Goal: Task Accomplishment & Management: Use online tool/utility

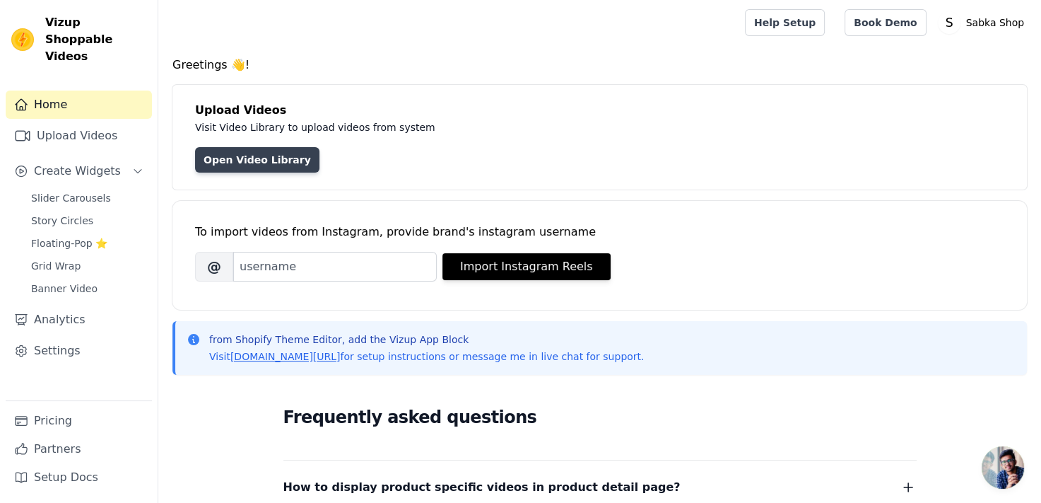
click at [252, 166] on link "Open Video Library" at bounding box center [257, 159] width 124 height 25
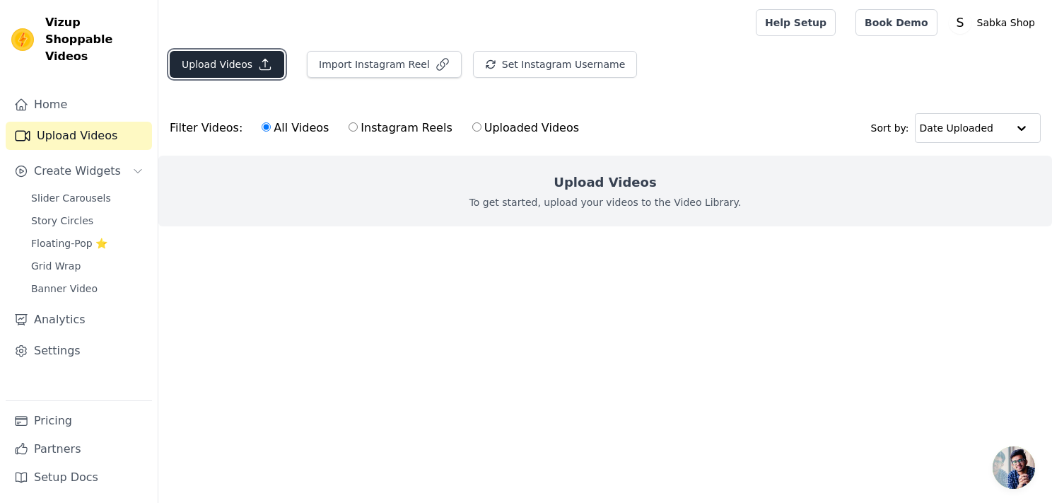
click at [210, 67] on button "Upload Videos" at bounding box center [227, 64] width 115 height 27
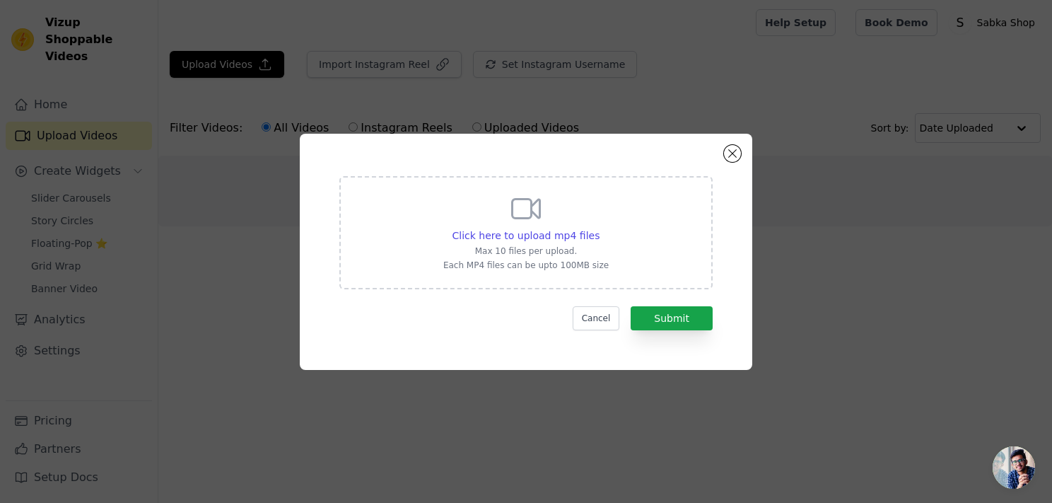
click at [439, 252] on div "Click here to upload mp4 files Max 10 files per upload. Each MP4 files can be u…" at bounding box center [525, 232] width 373 height 113
click at [599, 228] on input "Click here to upload mp4 files Max 10 files per upload. Each MP4 files can be u…" at bounding box center [599, 228] width 1 height 1
click at [609, 321] on button "Cancel" at bounding box center [596, 318] width 47 height 24
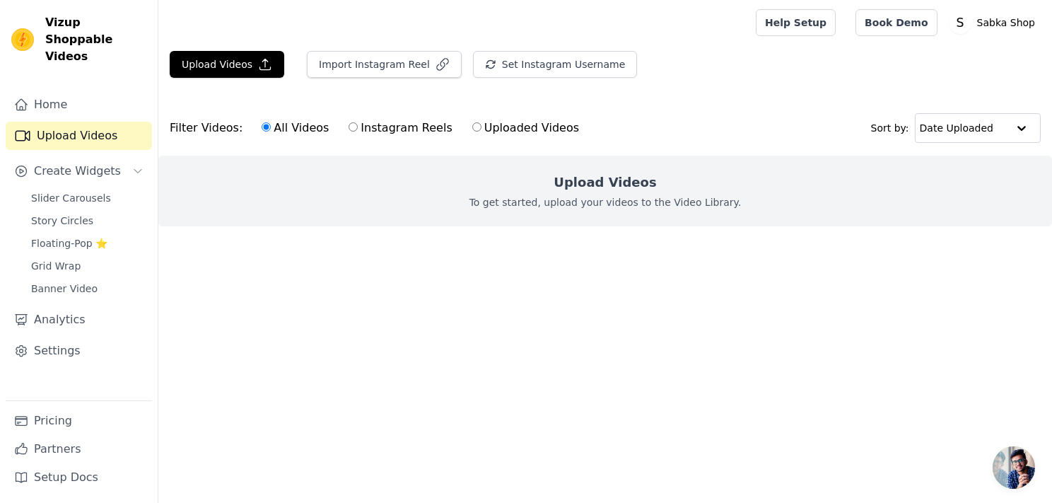
click at [348, 131] on input "Instagram Reels" at bounding box center [352, 126] width 9 height 9
radio input "true"
click at [262, 124] on input "All Videos" at bounding box center [266, 126] width 9 height 9
radio input "true"
click at [254, 124] on div "All Videos Instagram Reels Uploaded Videos" at bounding box center [420, 128] width 333 height 33
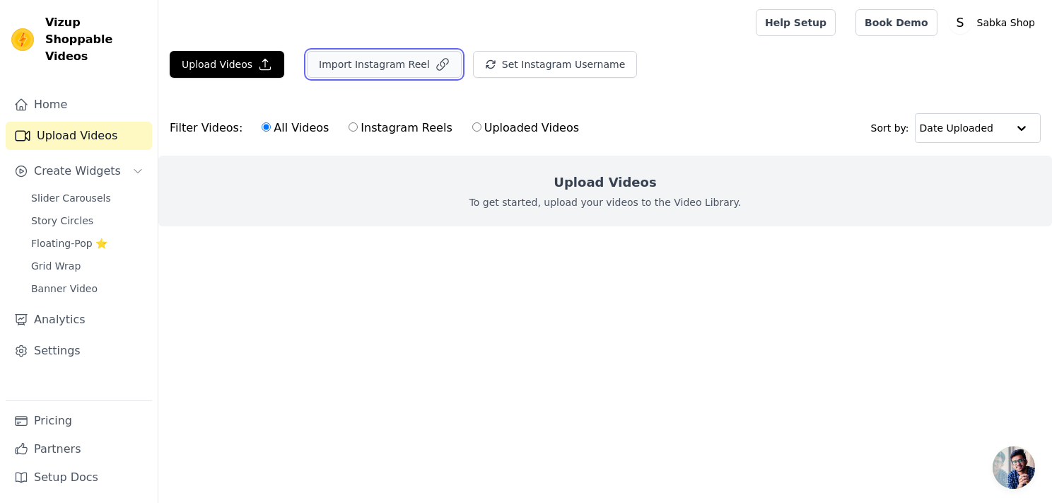
click at [344, 54] on button "Import Instagram Reel" at bounding box center [384, 64] width 155 height 27
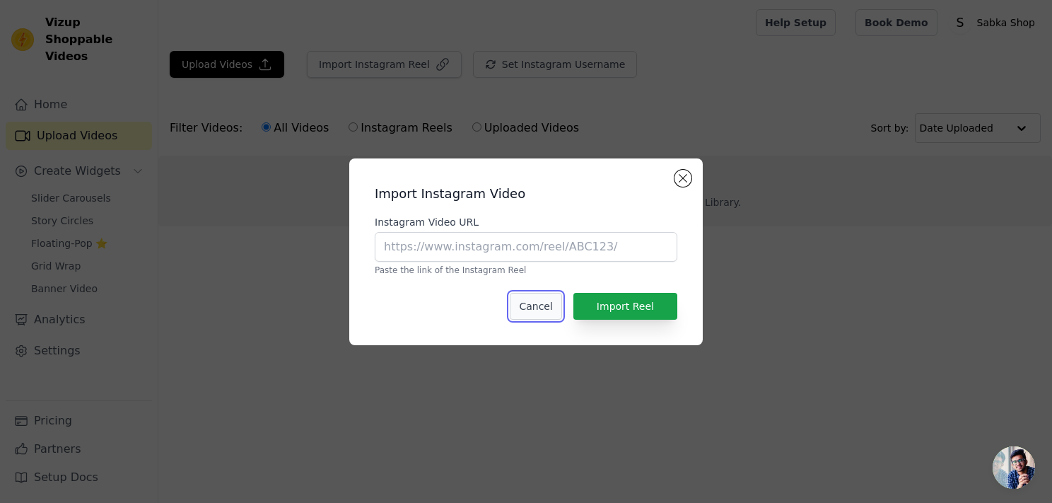
click at [536, 306] on button "Cancel" at bounding box center [536, 306] width 52 height 27
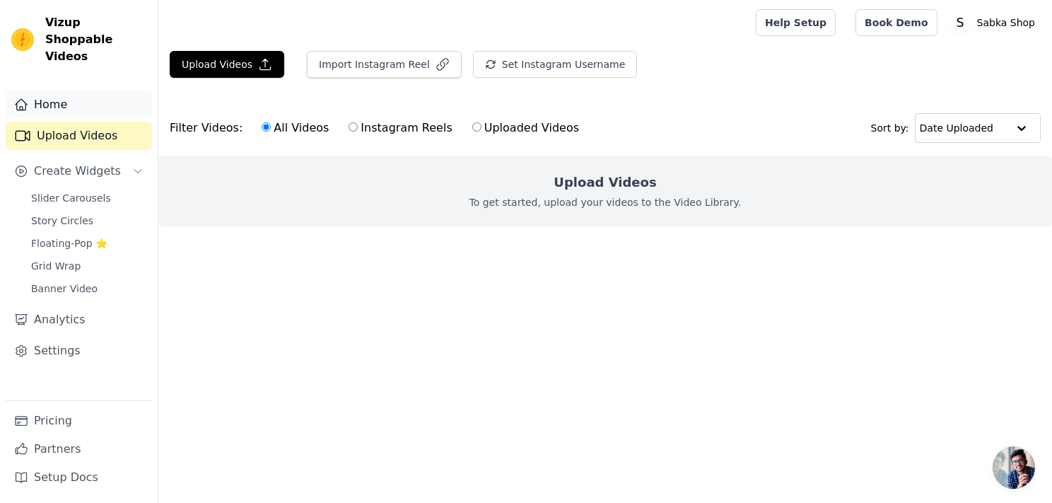
click at [81, 90] on link "Home" at bounding box center [79, 104] width 146 height 28
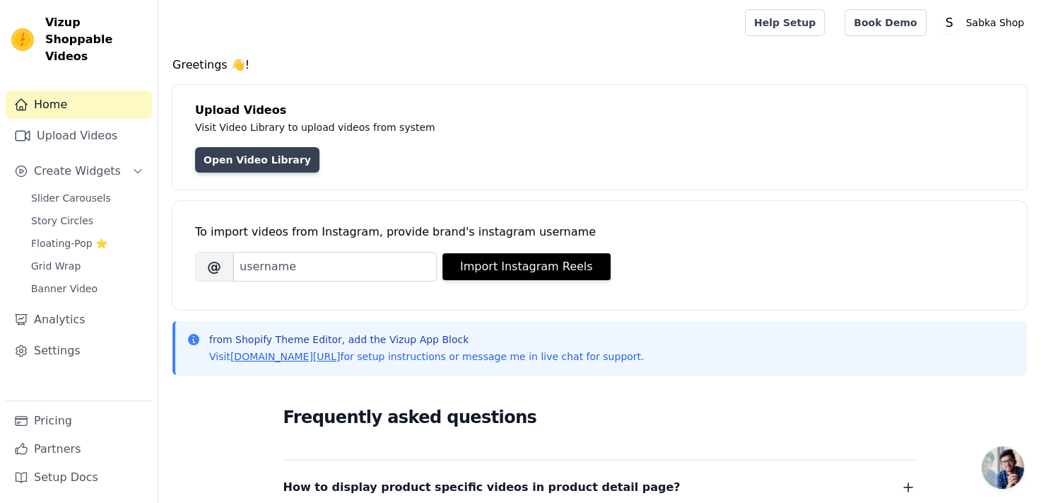
click at [252, 161] on link "Open Video Library" at bounding box center [257, 159] width 124 height 25
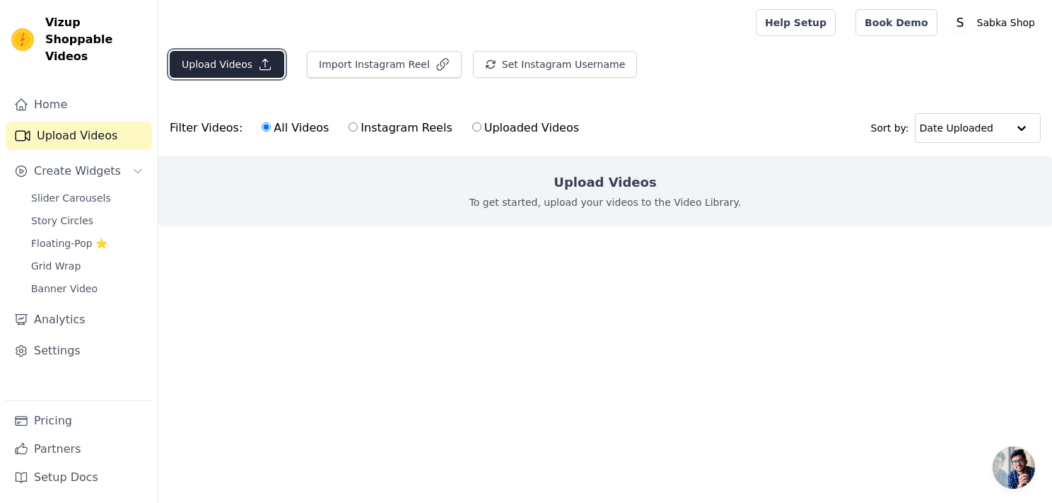
click at [243, 62] on button "Upload Videos" at bounding box center [227, 64] width 115 height 27
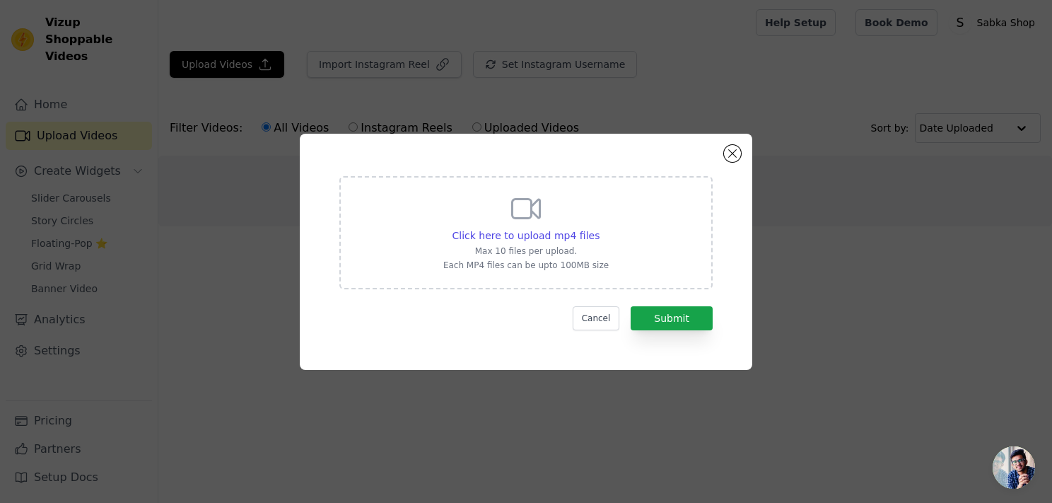
click at [560, 270] on p "Each MP4 files can be upto 100MB size" at bounding box center [525, 264] width 165 height 11
click at [599, 228] on input "Click here to upload mp4 files Max 10 files per upload. Each MP4 files can be u…" at bounding box center [599, 228] width 1 height 1
type input "C:\fakepath\ded8e827cd8c8cf1c7265dc2b65cd3d5.mp4"
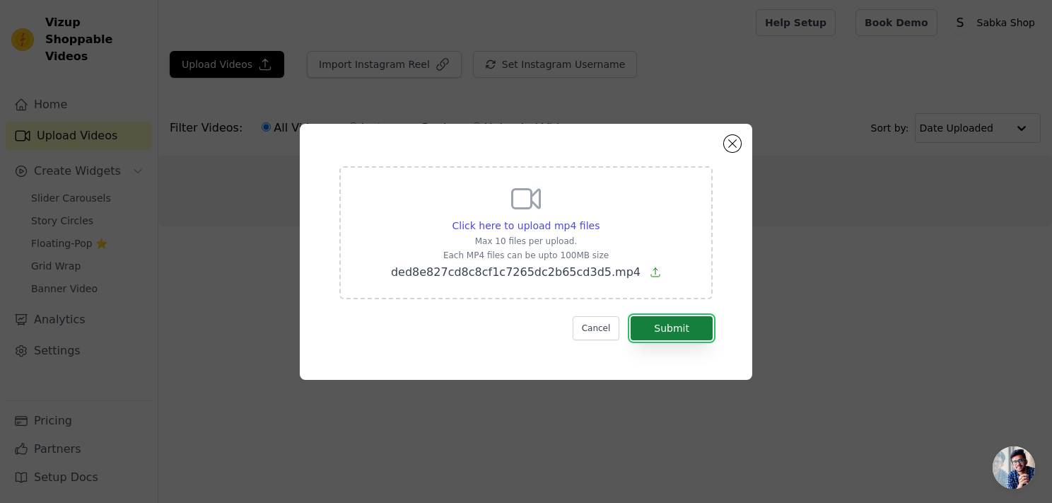
click at [660, 319] on button "Submit" at bounding box center [672, 328] width 82 height 24
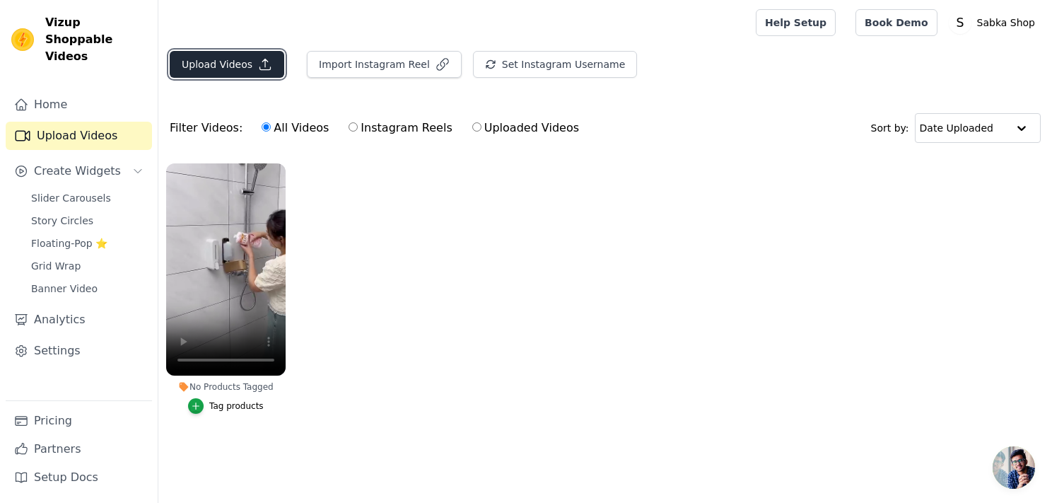
click at [213, 71] on button "Upload Videos" at bounding box center [227, 64] width 115 height 27
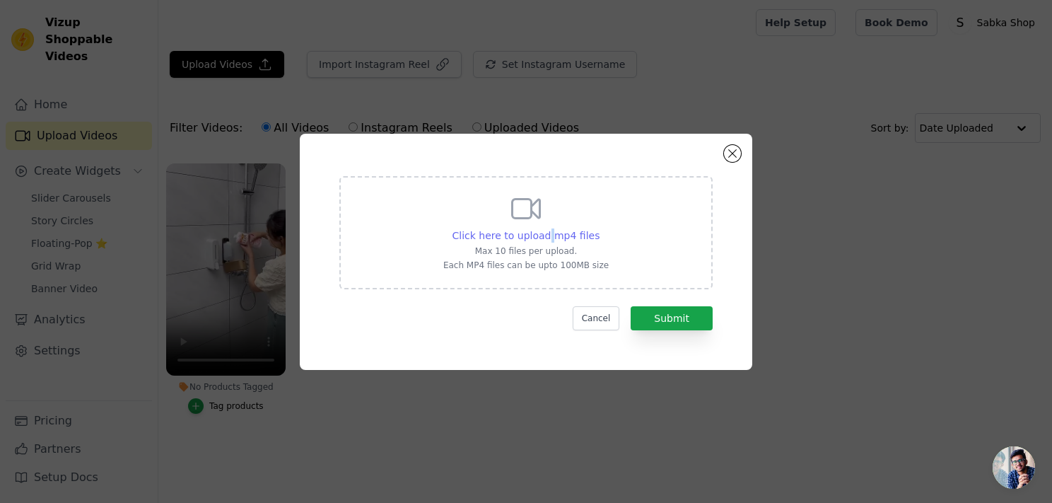
click at [551, 237] on span "Click here to upload mp4 files" at bounding box center [526, 235] width 148 height 11
click at [535, 233] on span "Click here to upload mp4 files" at bounding box center [526, 235] width 148 height 11
click at [599, 228] on input "Click here to upload mp4 files Max 10 files per upload. Each MP4 files can be u…" at bounding box center [599, 228] width 1 height 1
type input "C:\fakepath\fcc72d5e5f17811bf6da2293b94211b8.mp4"
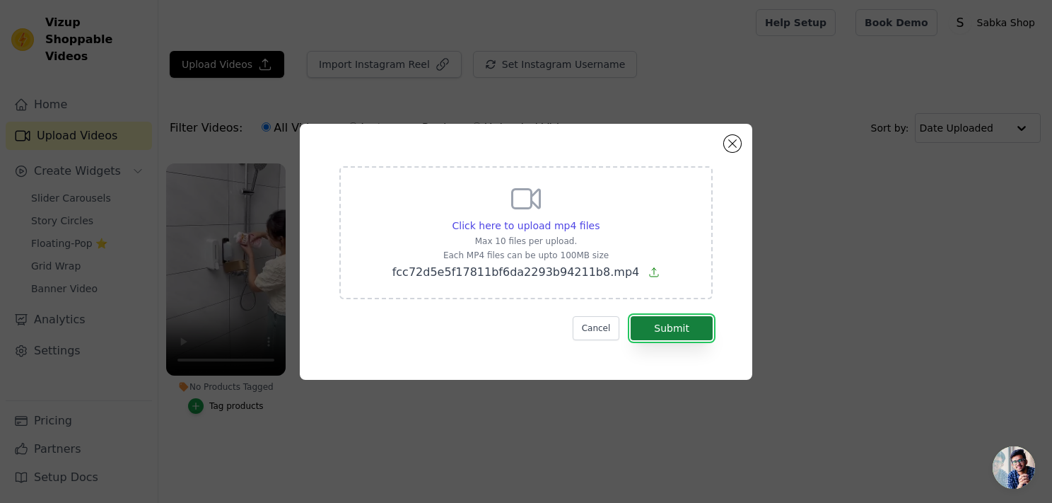
click at [679, 319] on button "Submit" at bounding box center [672, 328] width 82 height 24
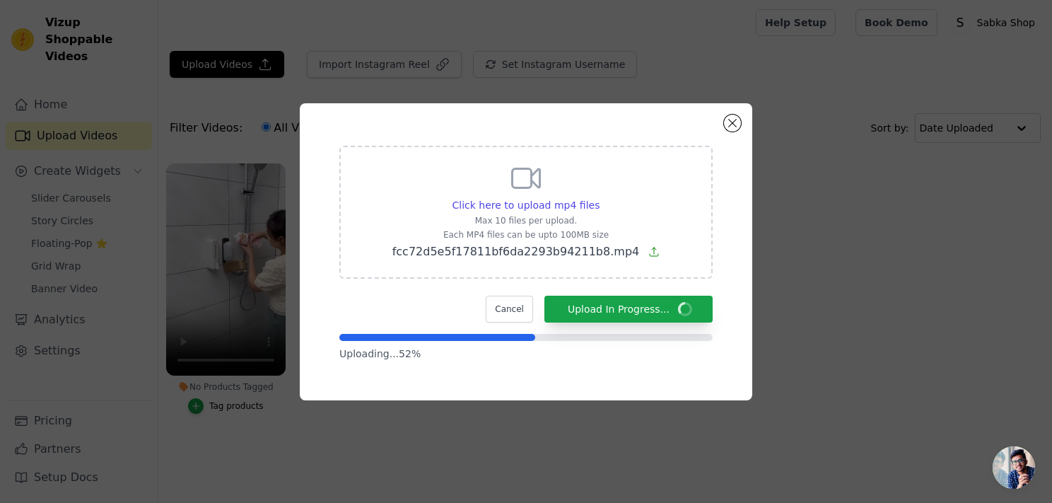
click at [406, 92] on div "Click here to upload mp4 files Max 10 files per upload. Each MP4 files can be u…" at bounding box center [526, 252] width 1007 height 342
click at [406, 92] on div "Click here to upload mp4 files Max 10 files per upload. Each MP4 files can be u…" at bounding box center [604, 250] width 893 height 399
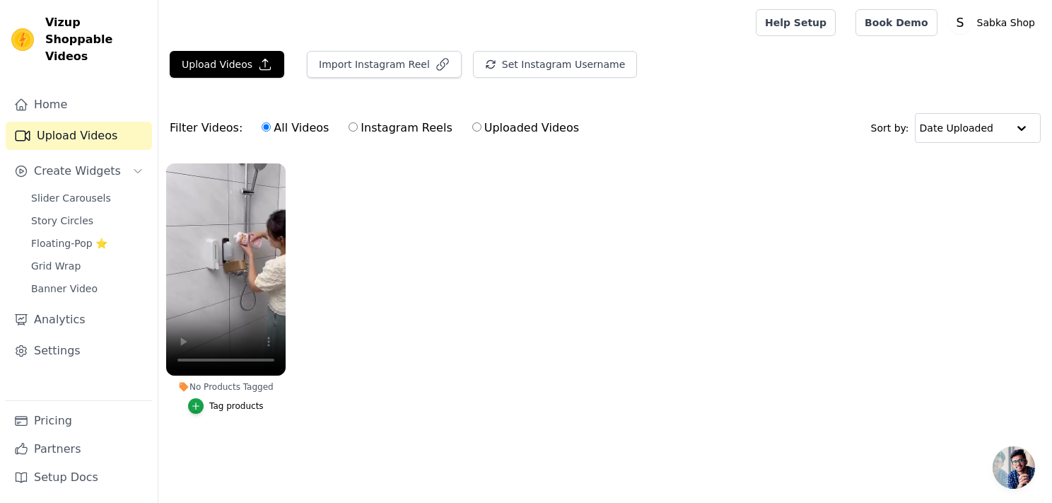
click at [236, 403] on div "Tag products" at bounding box center [236, 405] width 54 height 11
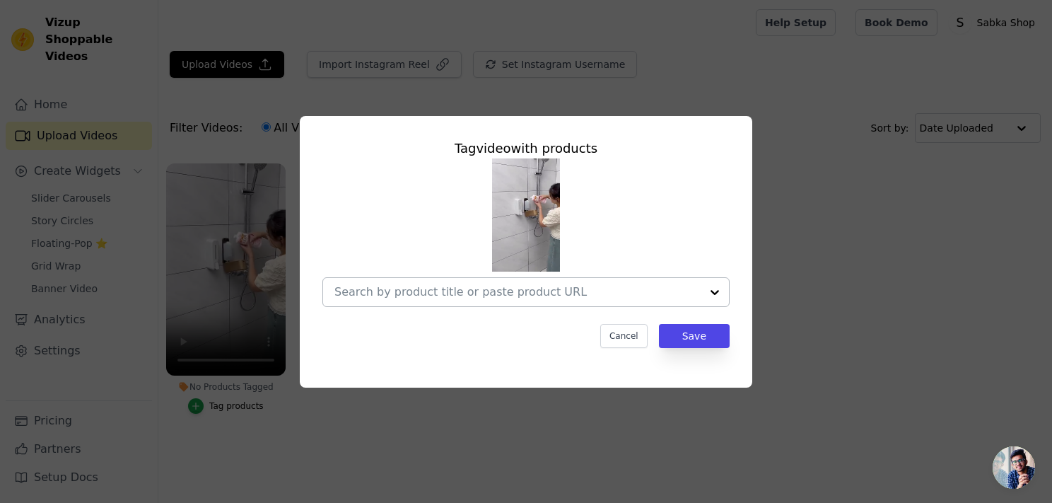
click at [516, 293] on input "No Products Tagged Tag video with products Cancel Save Tag products" at bounding box center [517, 291] width 366 height 13
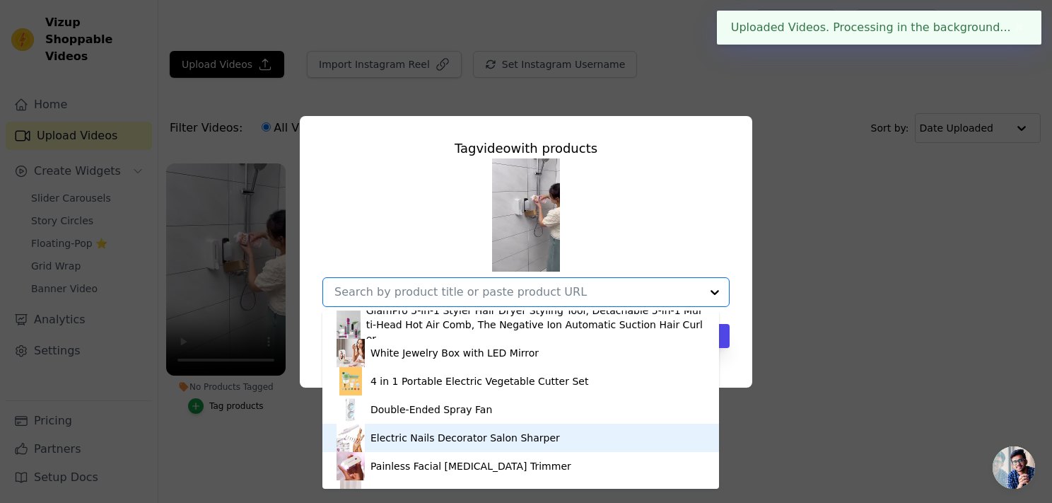
scroll to position [71, 0]
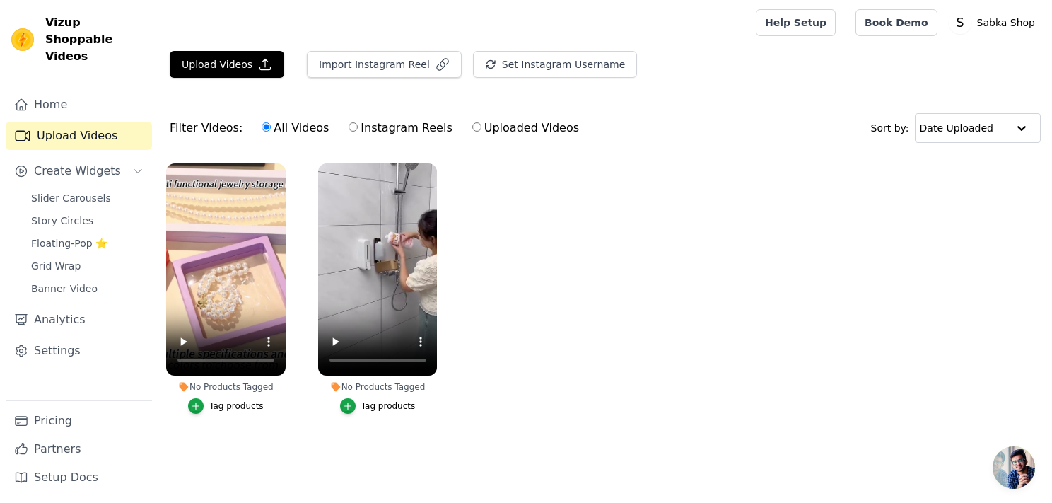
click at [233, 402] on div "Tag products" at bounding box center [236, 405] width 54 height 11
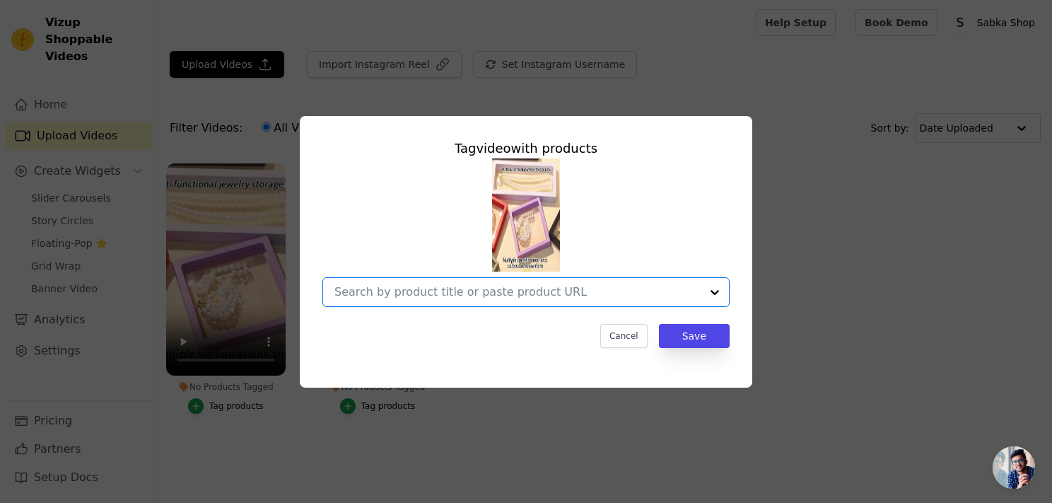
click at [492, 293] on input "No Products Tagged Tag video with products Option undefined, selected. Select i…" at bounding box center [517, 291] width 366 height 13
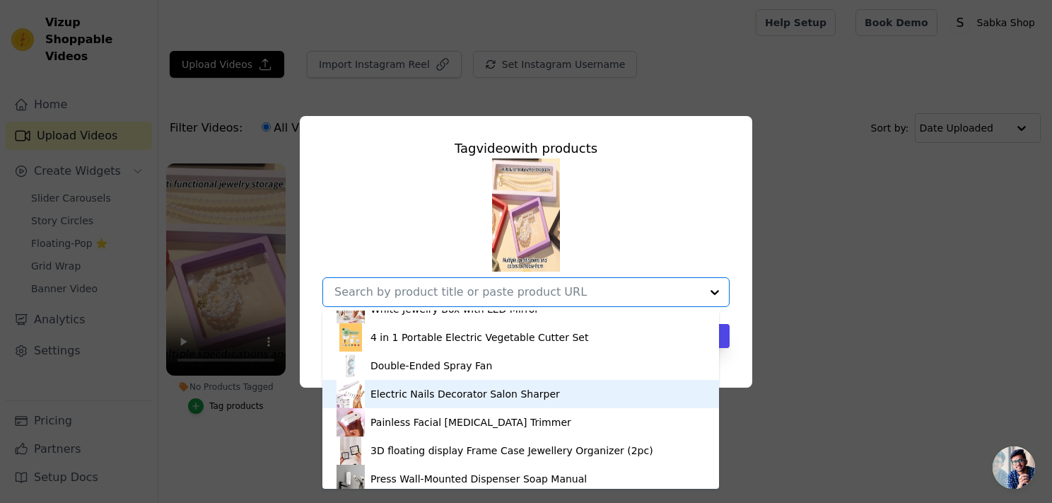
scroll to position [133, 0]
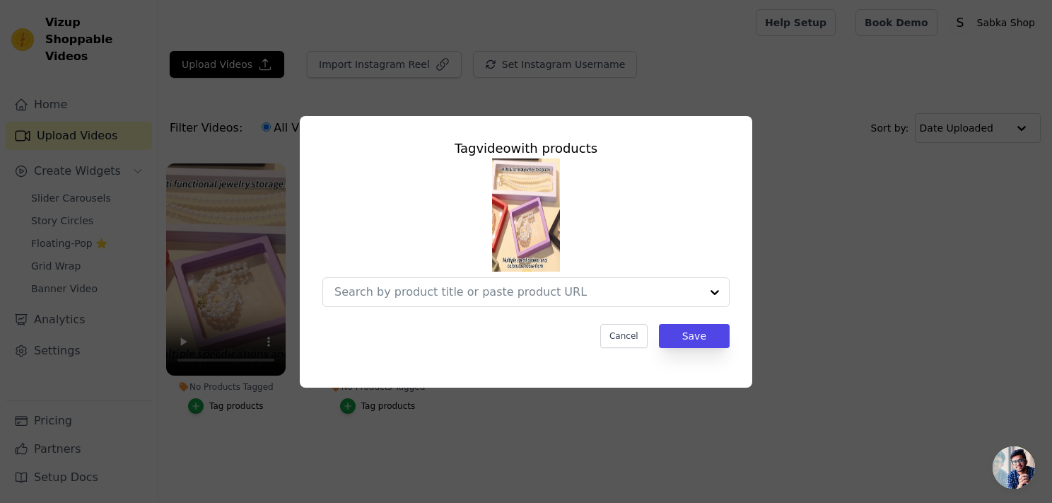
click at [242, 430] on div "Tag video with products Cancel Save" at bounding box center [526, 251] width 1052 height 503
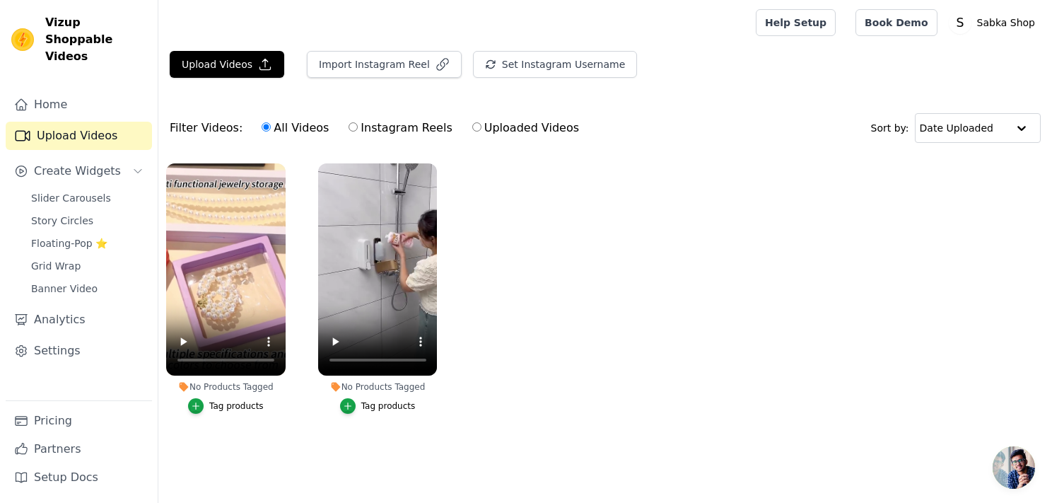
click at [382, 406] on div "Tag products" at bounding box center [388, 405] width 54 height 11
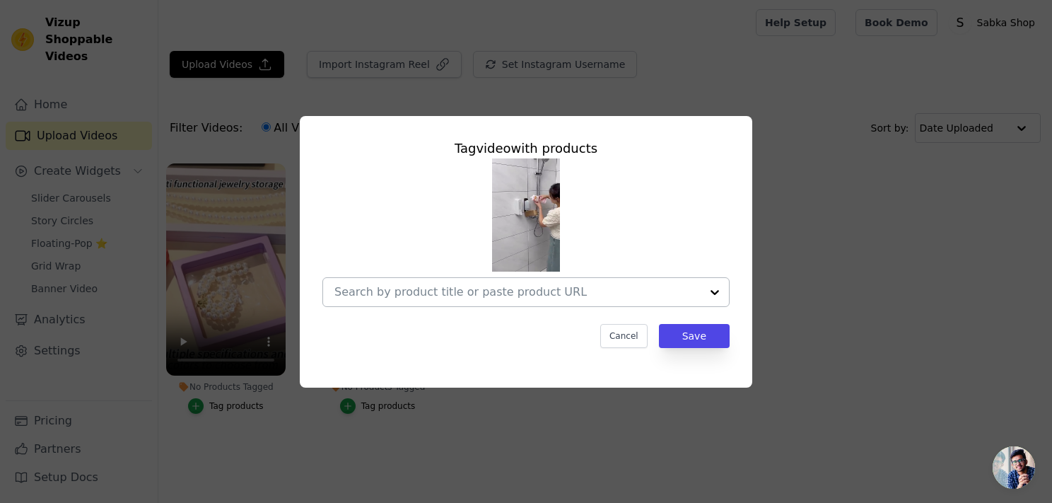
click at [518, 300] on div at bounding box center [517, 292] width 366 height 28
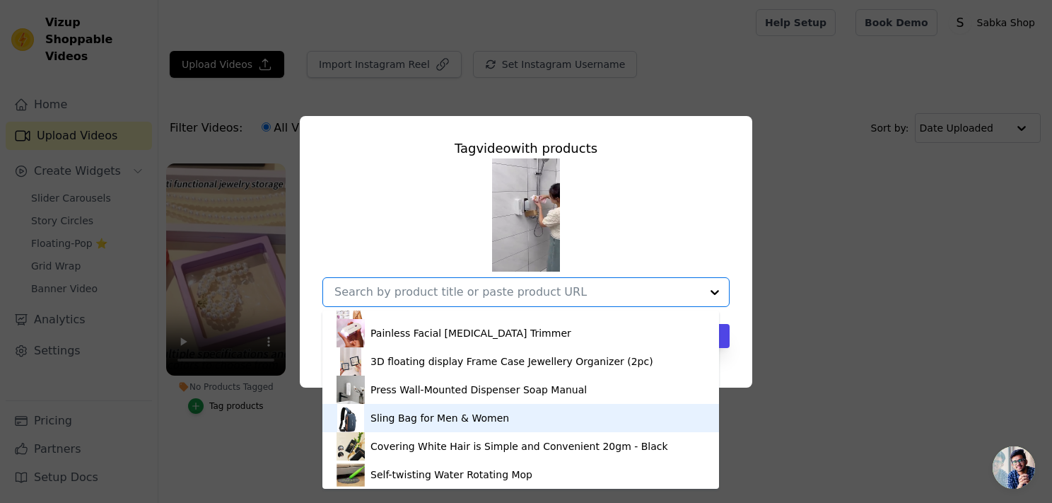
click at [239, 430] on div "Tag video with products GlamPro 5-in-1 Styler Hair Dryer Styling Tool, Detachab…" at bounding box center [526, 251] width 1052 height 503
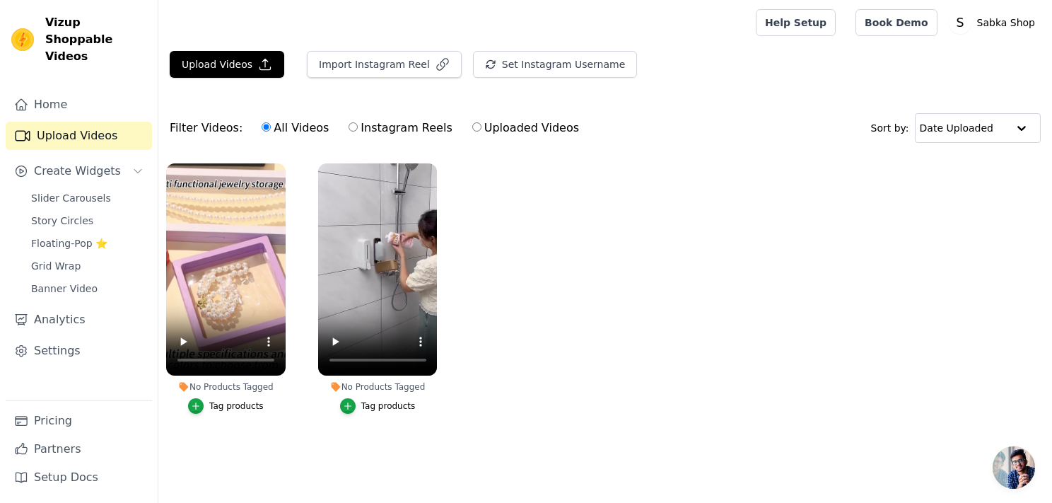
click at [240, 408] on div "Tag products" at bounding box center [236, 405] width 54 height 11
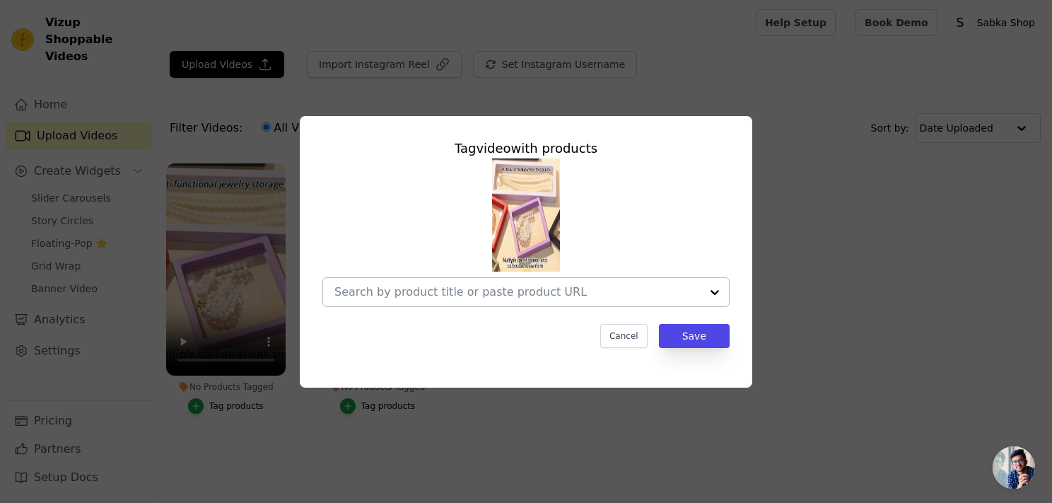
click at [564, 302] on div at bounding box center [517, 292] width 366 height 28
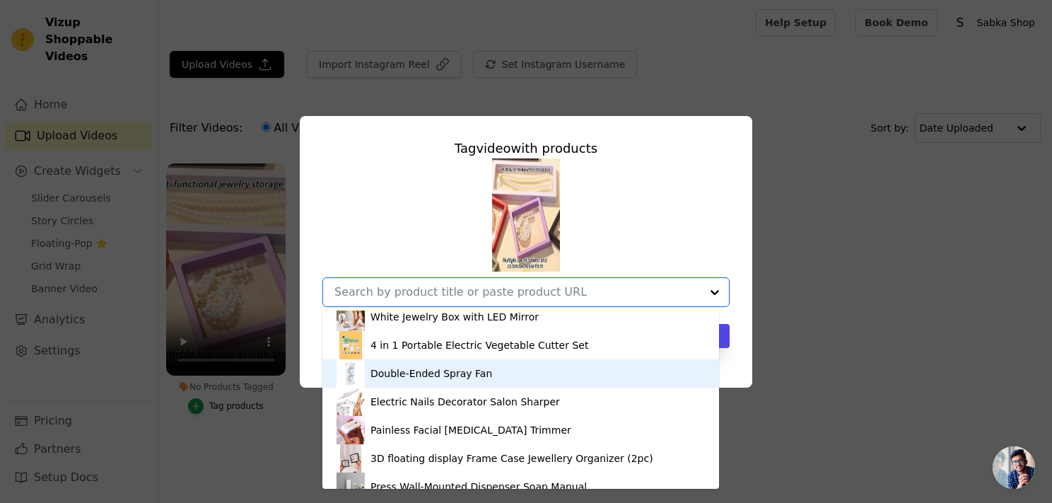
scroll to position [71, 0]
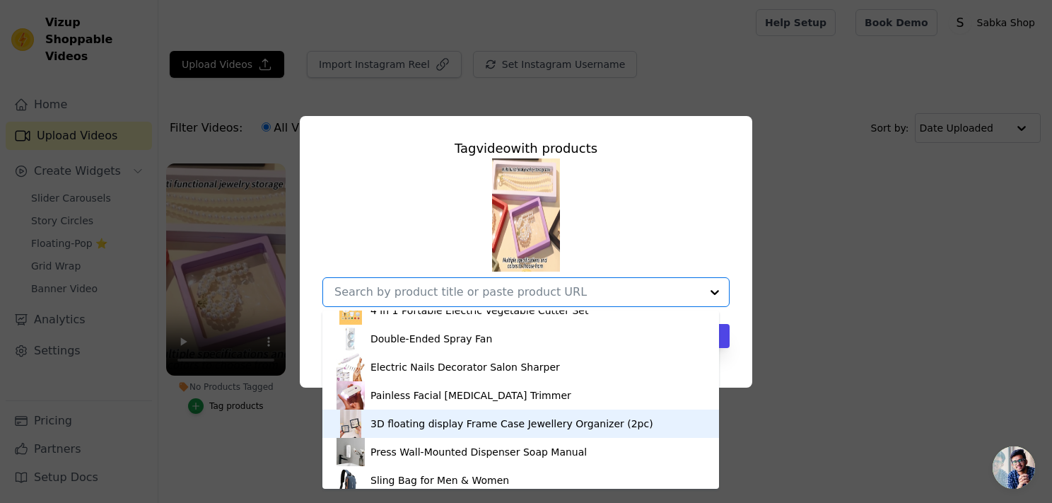
click at [436, 430] on div "3D floating display Frame Case Jewellery Organizer (2pc)" at bounding box center [520, 423] width 368 height 28
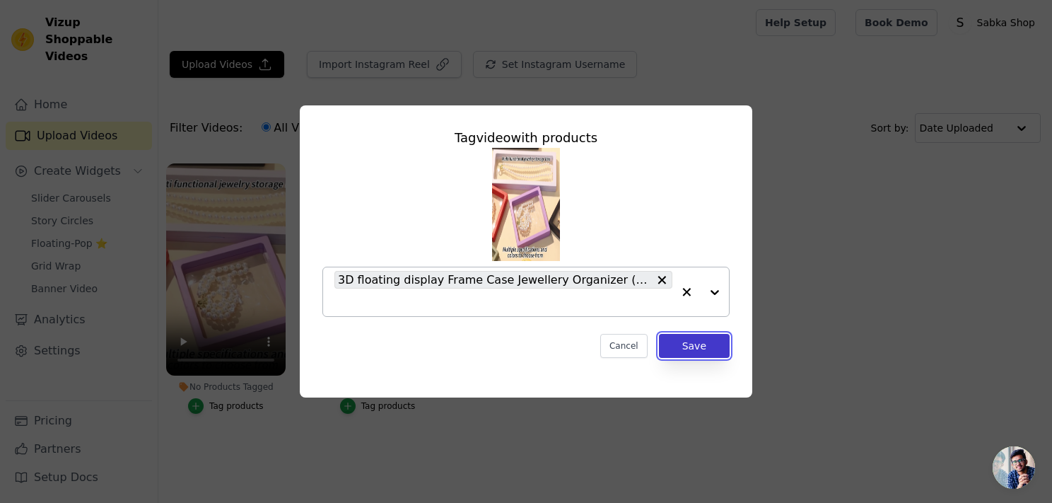
click at [676, 345] on button "Save" at bounding box center [694, 346] width 71 height 24
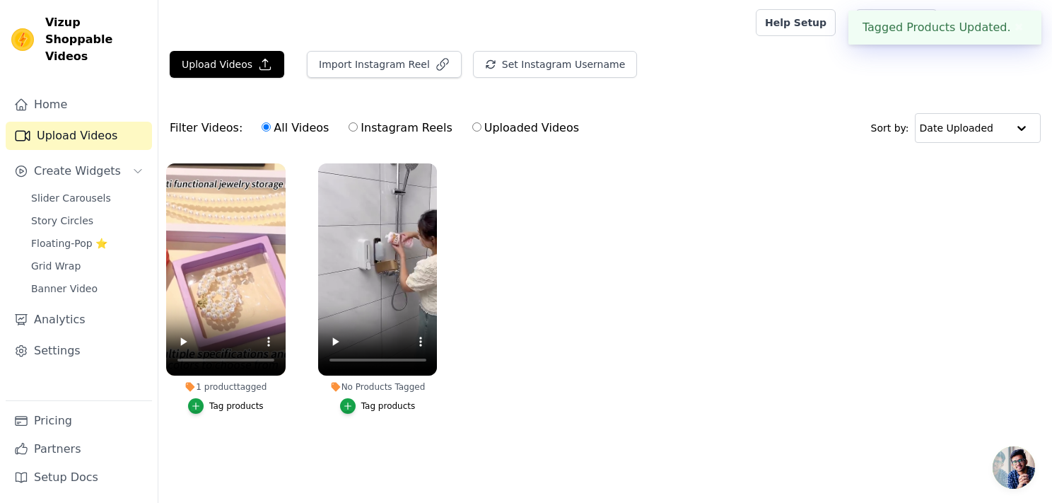
click at [370, 402] on div "Tag products" at bounding box center [388, 405] width 54 height 11
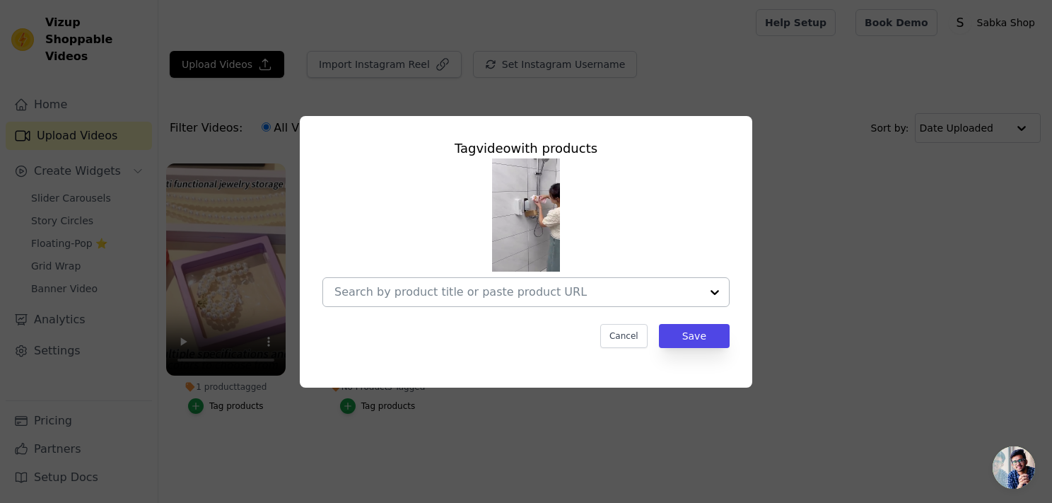
click at [633, 298] on input "No Products Tagged Tag video with products Cancel Save Tag products" at bounding box center [517, 291] width 366 height 13
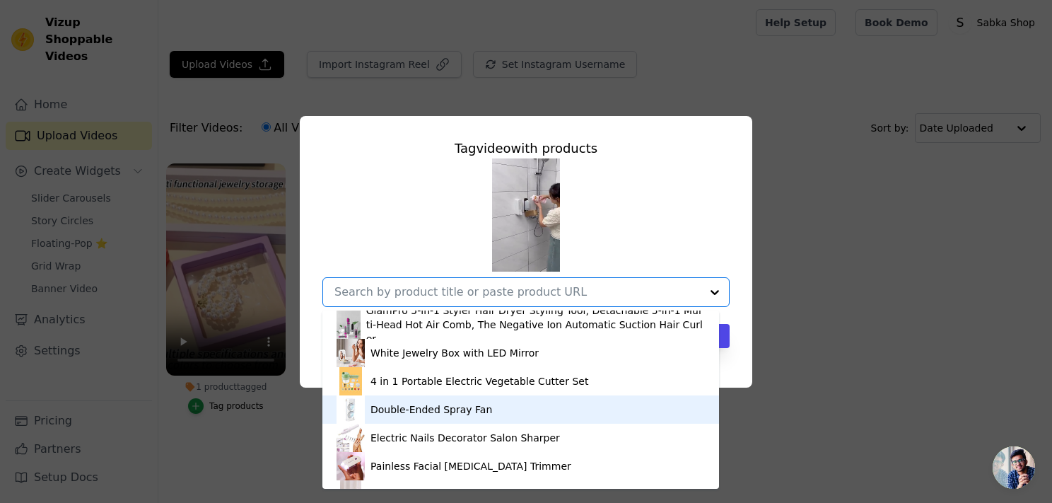
scroll to position [133, 0]
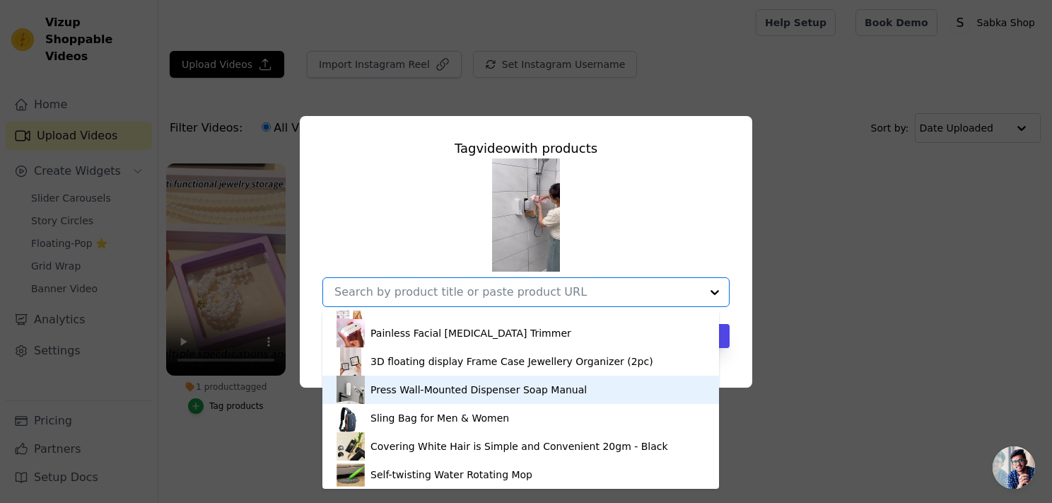
click at [441, 397] on div "Press Wall-Mounted Dispenser Soap Manual" at bounding box center [520, 389] width 368 height 28
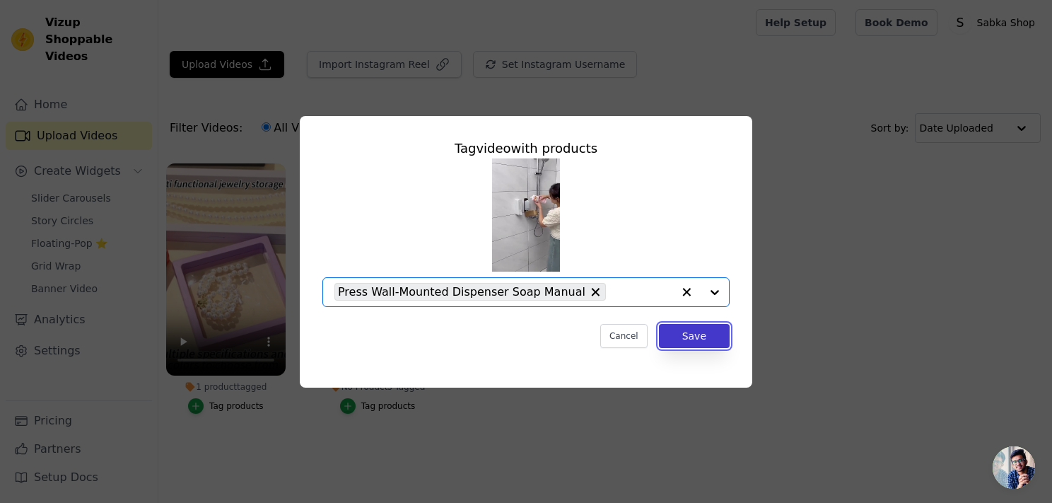
click at [676, 327] on button "Save" at bounding box center [694, 336] width 71 height 24
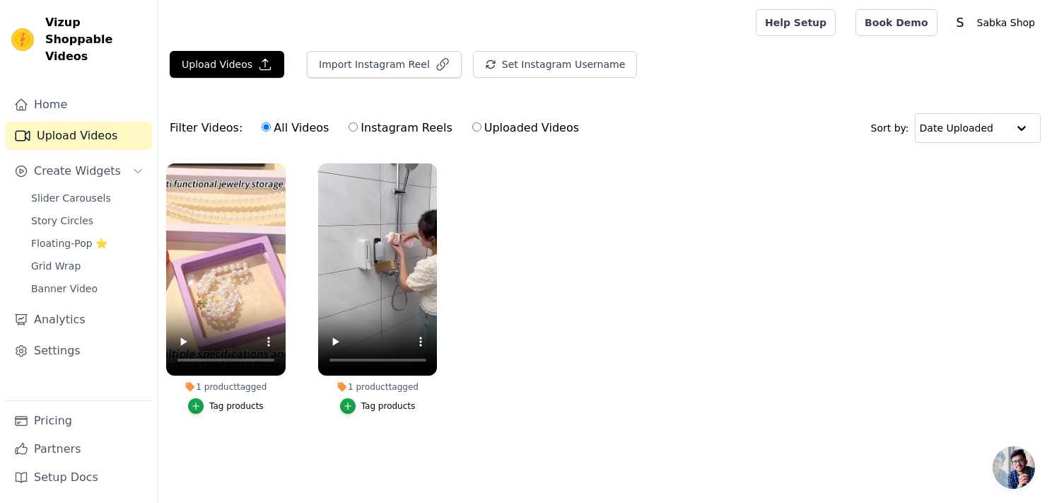
click at [396, 385] on div "1 product tagged" at bounding box center [377, 386] width 119 height 11
click at [988, 129] on input "text" at bounding box center [963, 128] width 88 height 28
click at [926, 78] on div "Upload Videos Import Instagram Reel Set Instagram Username Import Latest IG Ree…" at bounding box center [604, 70] width 893 height 38
click at [981, 16] on p "Sabka Shop" at bounding box center [1005, 22] width 69 height 25
click at [882, 59] on div "Upload Videos Import Instagram Reel Set Instagram Username Import Latest IG Ree…" at bounding box center [604, 70] width 893 height 38
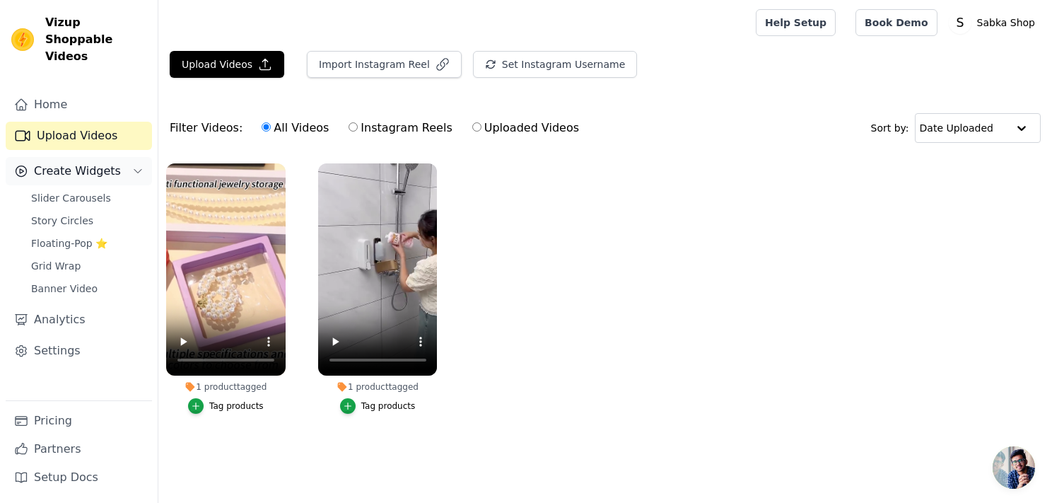
click at [102, 163] on span "Create Widgets" at bounding box center [77, 171] width 87 height 17
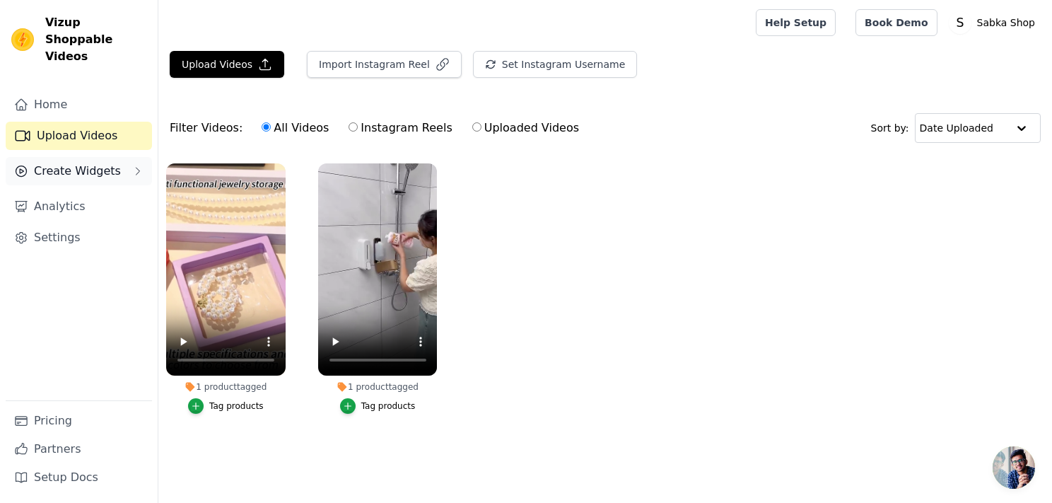
click at [102, 163] on span "Create Widgets" at bounding box center [77, 171] width 87 height 17
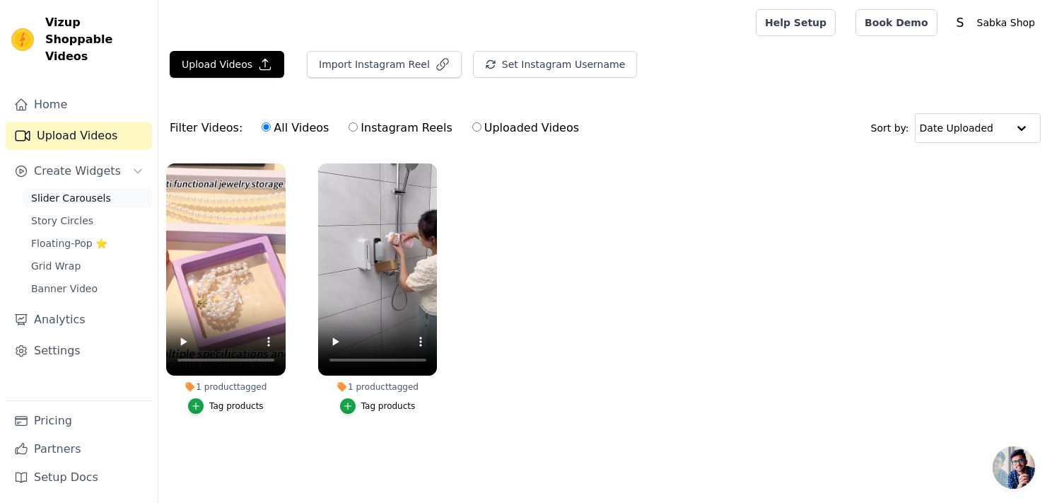
click at [81, 191] on span "Slider Carousels" at bounding box center [71, 198] width 80 height 14
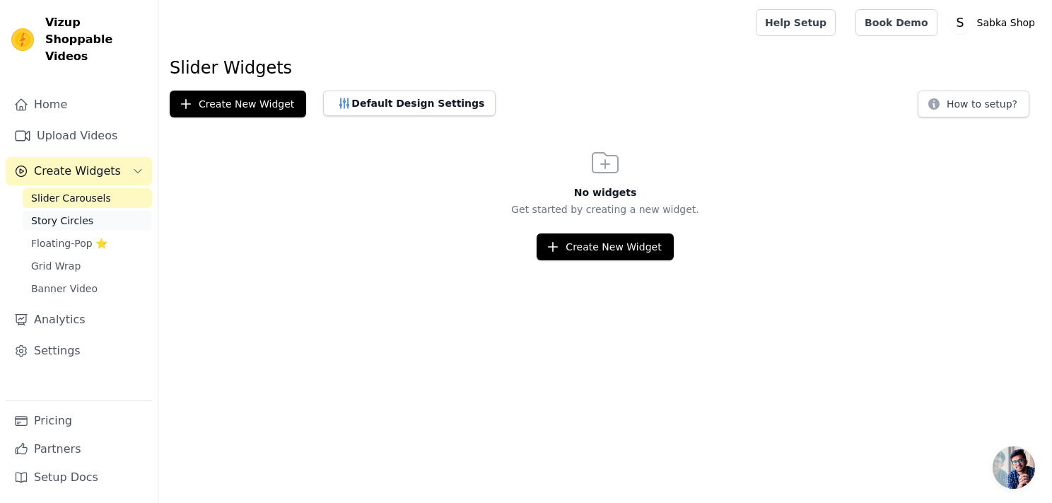
click at [58, 213] on span "Story Circles" at bounding box center [62, 220] width 62 height 14
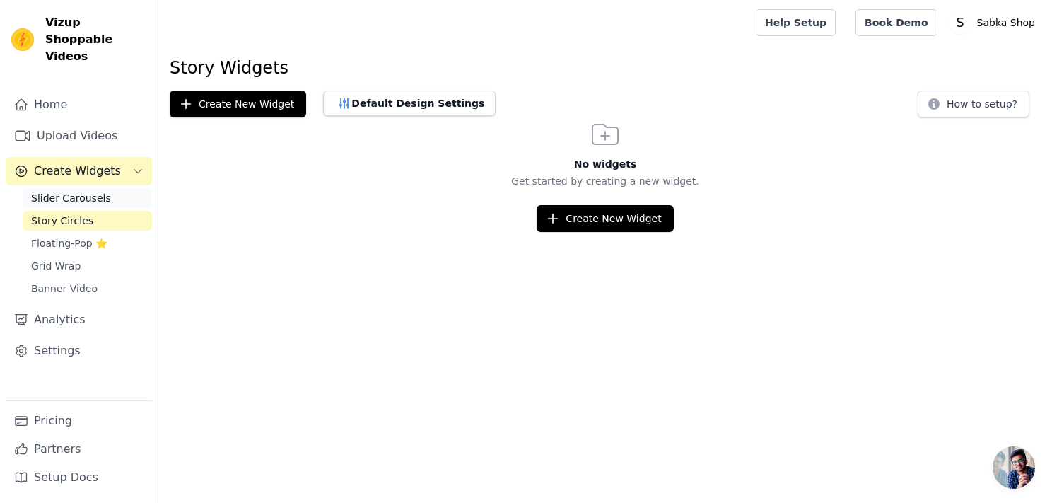
click at [59, 191] on span "Slider Carousels" at bounding box center [71, 198] width 80 height 14
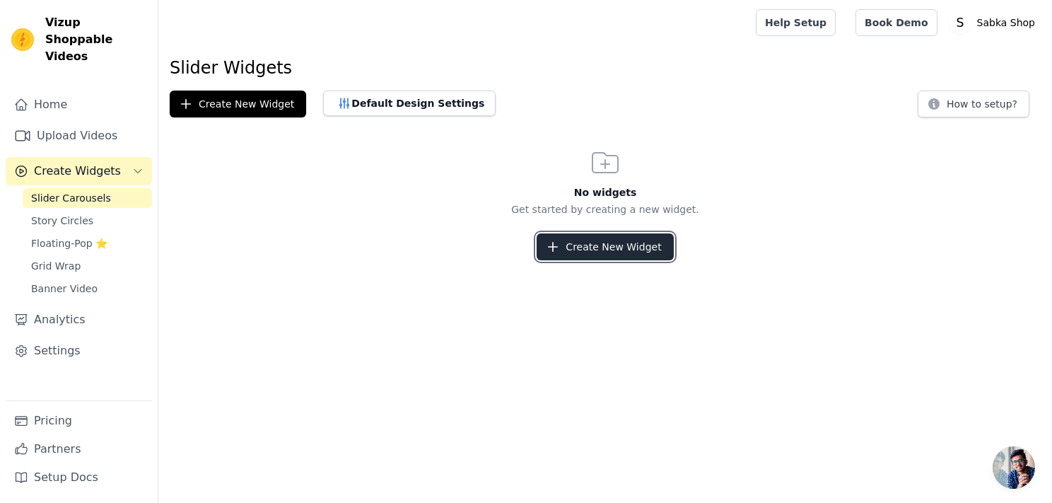
click at [560, 252] on icon "button" at bounding box center [553, 247] width 14 height 14
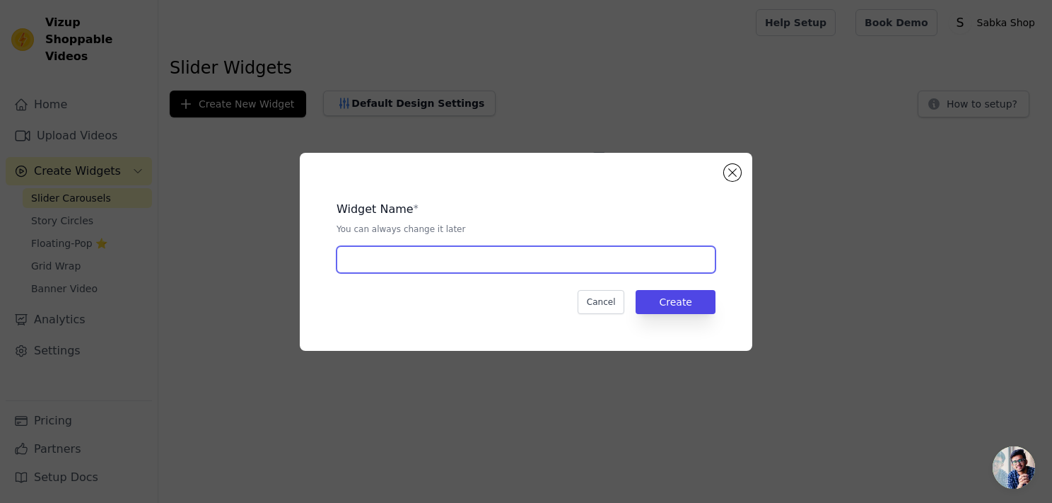
click at [522, 251] on input "text" at bounding box center [525, 259] width 379 height 27
type input "New"
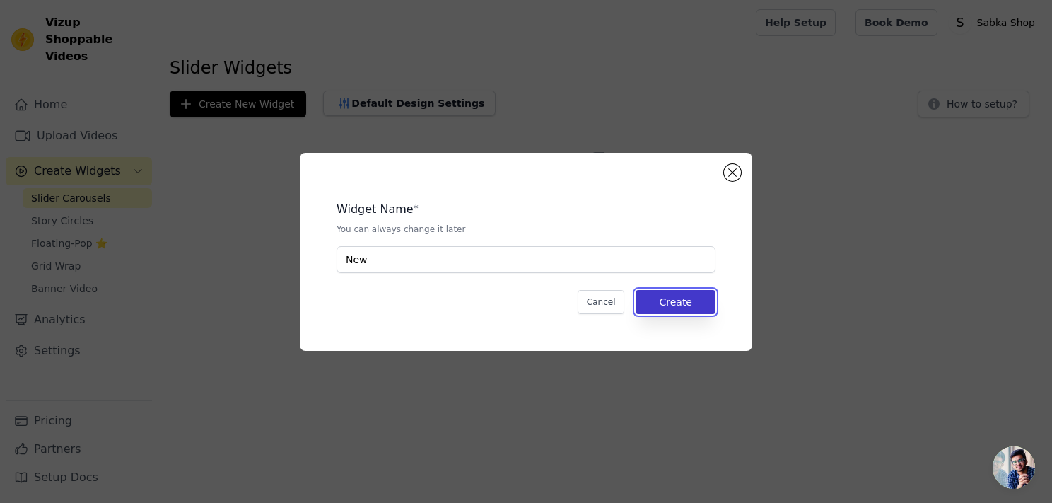
click at [696, 293] on button "Create" at bounding box center [675, 302] width 80 height 24
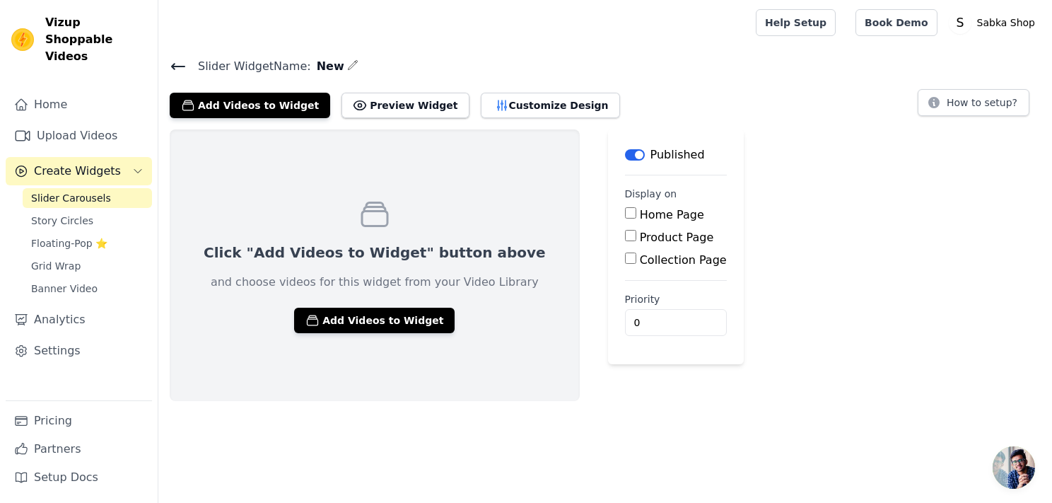
click at [608, 209] on main "Label Published Display on Home Page Product Page Collection Page Priority 0" at bounding box center [676, 246] width 136 height 235
click at [1002, 149] on div "Click "Add Videos to Widget" button above and choose videos for this widget fro…" at bounding box center [604, 264] width 893 height 271
click at [625, 218] on input "Home Page" at bounding box center [630, 212] width 11 height 11
checkbox input "true"
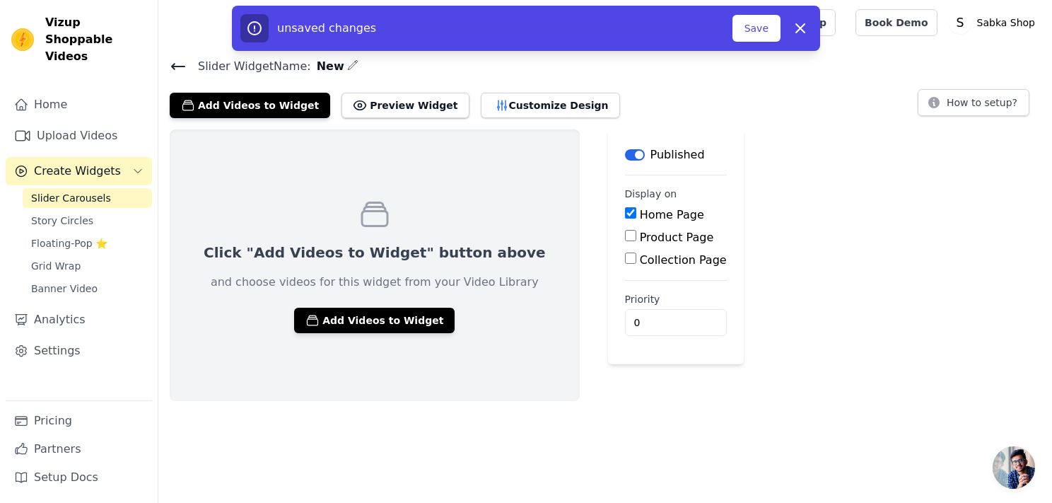
click at [625, 232] on input "Product Page" at bounding box center [630, 235] width 11 height 11
checkbox input "true"
click at [625, 294] on input "Collection Page" at bounding box center [630, 297] width 11 height 11
checkbox input "true"
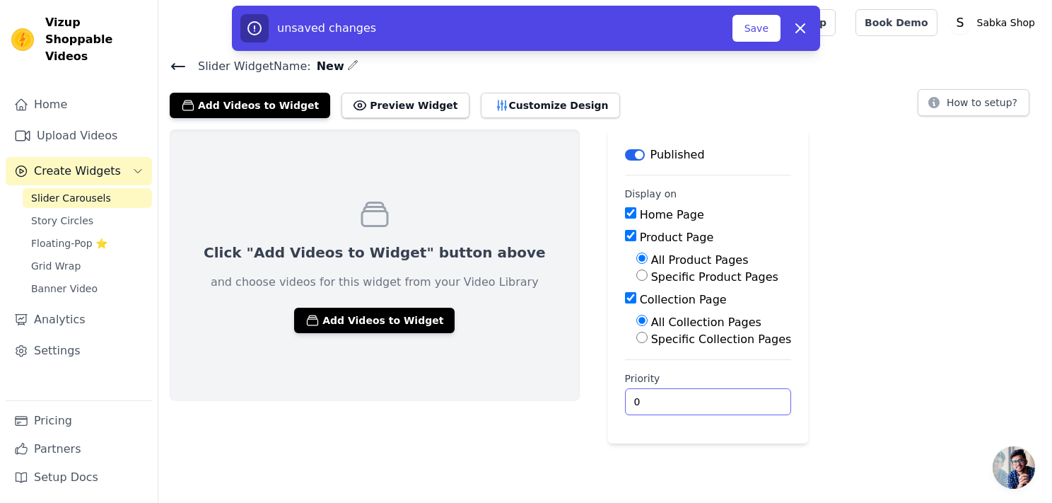
click at [685, 404] on input "0" at bounding box center [708, 401] width 167 height 27
click at [774, 336] on div "Click "Add Videos to Widget" button above and choose videos for this widget fro…" at bounding box center [604, 286] width 893 height 314
click at [662, 406] on input "0" at bounding box center [708, 401] width 167 height 27
type input "4"
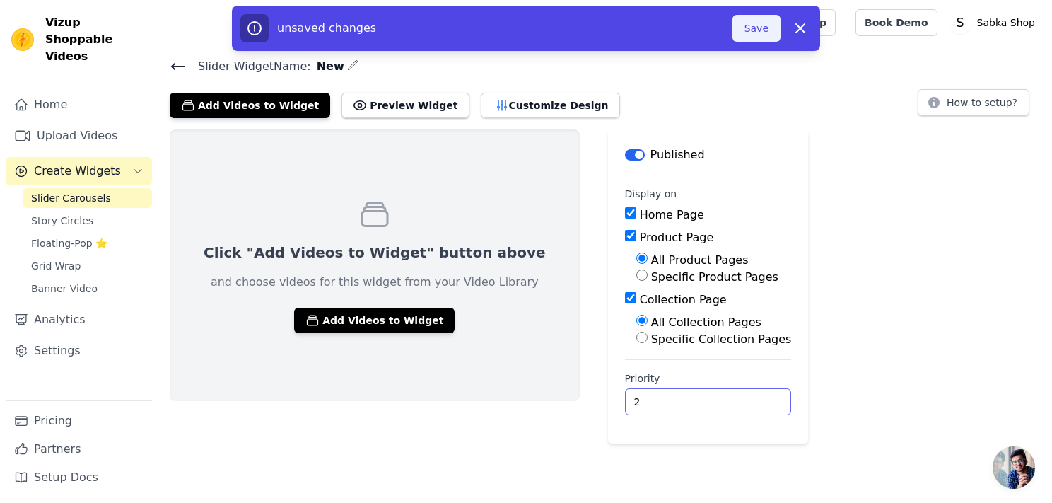
type input "2"
click at [742, 30] on button "Save" at bounding box center [756, 28] width 48 height 27
click at [756, 22] on button "Save" at bounding box center [756, 28] width 48 height 27
click at [333, 317] on button "Add Videos to Widget" at bounding box center [374, 319] width 160 height 25
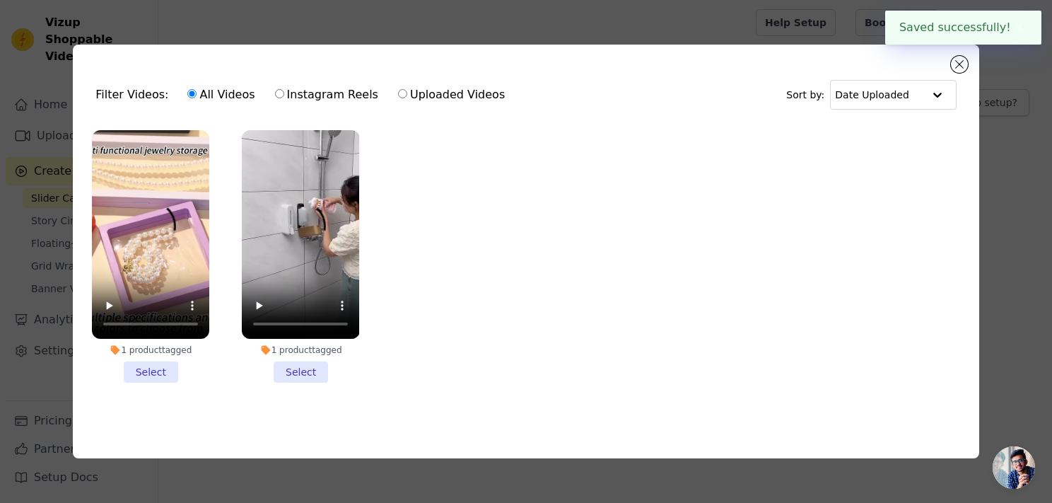
click at [153, 367] on li "1 product tagged Select" at bounding box center [150, 256] width 117 height 253
click at [0, 0] on input "1 product tagged Select" at bounding box center [0, 0] width 0 height 0
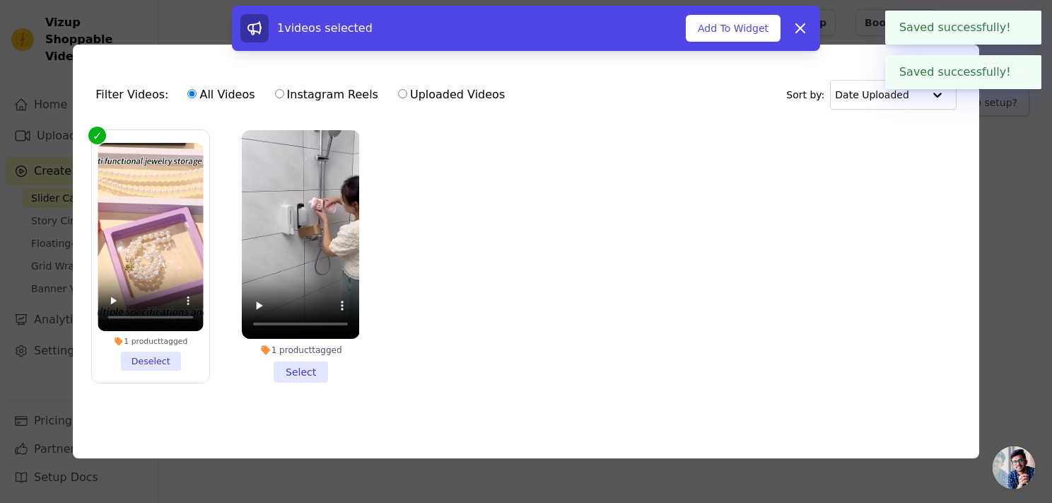
click at [286, 367] on li "1 product tagged Select" at bounding box center [300, 256] width 117 height 253
click at [0, 0] on input "1 product tagged Select" at bounding box center [0, 0] width 0 height 0
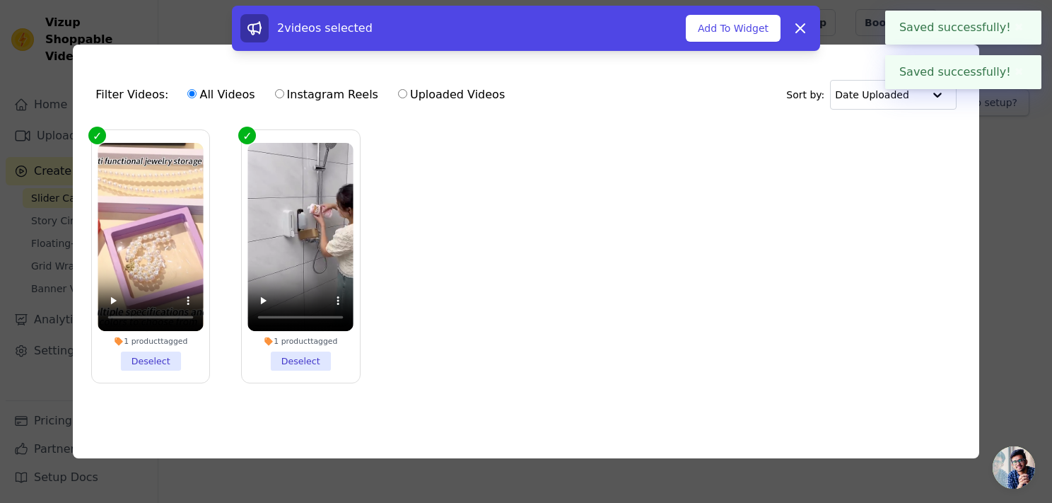
click at [1008, 173] on div "Filter Videos: All Videos Instagram Reels Uploaded Videos Sort by: Date Uploade…" at bounding box center [526, 251] width 1007 height 459
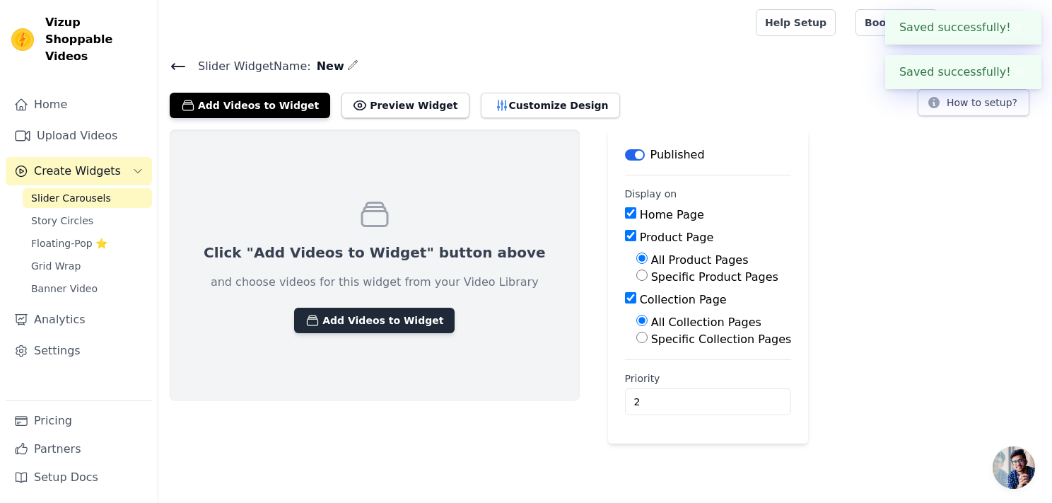
drag, startPoint x: 312, startPoint y: 333, endPoint x: 317, endPoint y: 327, distance: 7.5
click at [317, 327] on div "Click "Add Videos to Widget" button above and choose videos for this widget fro…" at bounding box center [375, 264] width 410 height 271
drag, startPoint x: 317, startPoint y: 327, endPoint x: 505, endPoint y: 308, distance: 189.0
click at [372, 352] on div "Click "Add Videos to Widget" button above and choose videos for this widget fro…" at bounding box center [375, 264] width 410 height 271
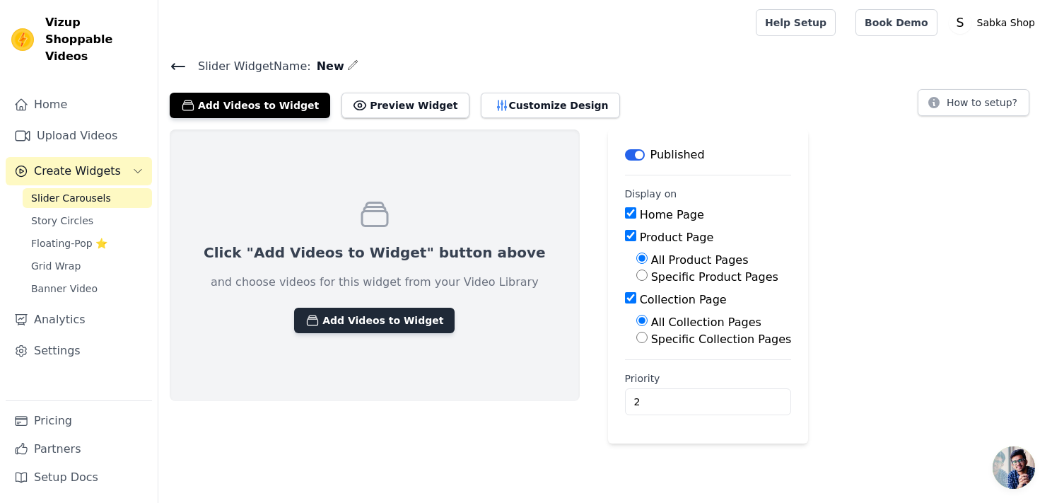
click at [324, 324] on button "Add Videos to Widget" at bounding box center [374, 319] width 160 height 25
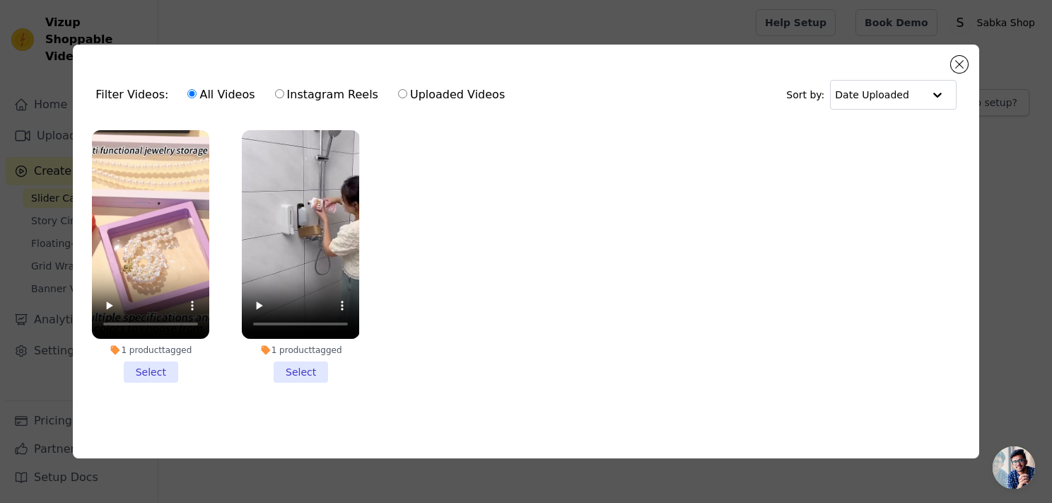
click at [158, 370] on li "1 product tagged Select" at bounding box center [150, 256] width 117 height 253
click at [0, 0] on input "1 product tagged Select" at bounding box center [0, 0] width 0 height 0
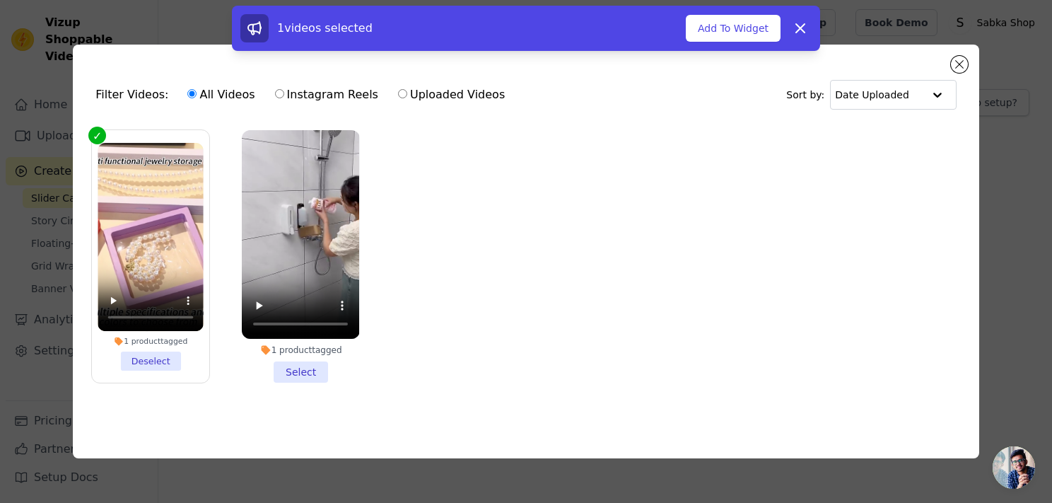
click at [290, 378] on li "1 product tagged Select" at bounding box center [300, 256] width 117 height 253
click at [0, 0] on input "1 product tagged Select" at bounding box center [0, 0] width 0 height 0
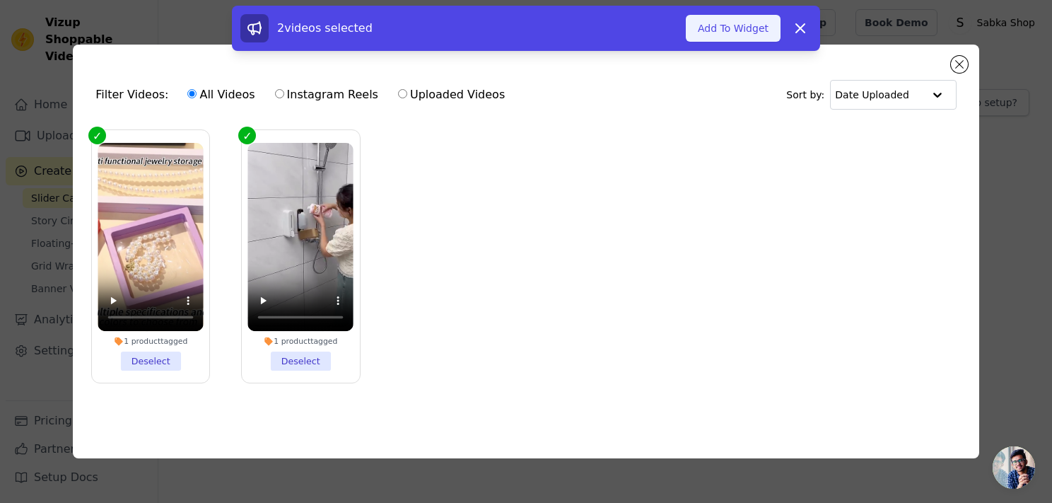
click at [722, 40] on button "Add To Widget" at bounding box center [733, 28] width 95 height 27
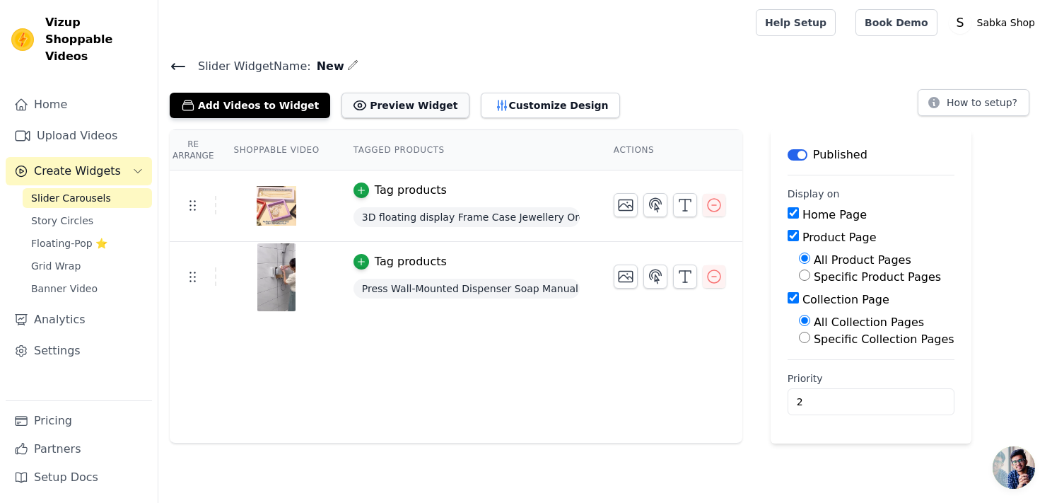
click at [387, 112] on button "Preview Widget" at bounding box center [404, 105] width 127 height 25
click at [803, 404] on input "2" at bounding box center [870, 401] width 167 height 27
click at [359, 189] on div "button" at bounding box center [361, 190] width 16 height 16
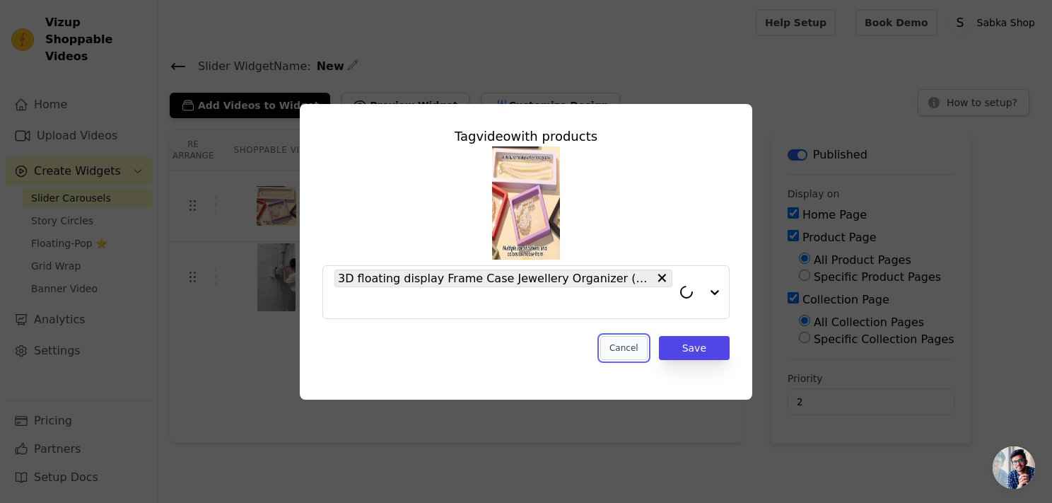
click at [639, 343] on button "Cancel" at bounding box center [623, 348] width 47 height 24
click at [640, 343] on div "Re Arrange Shoppable Video Tagged Products Actions Tag video with products 3D f…" at bounding box center [456, 286] width 573 height 314
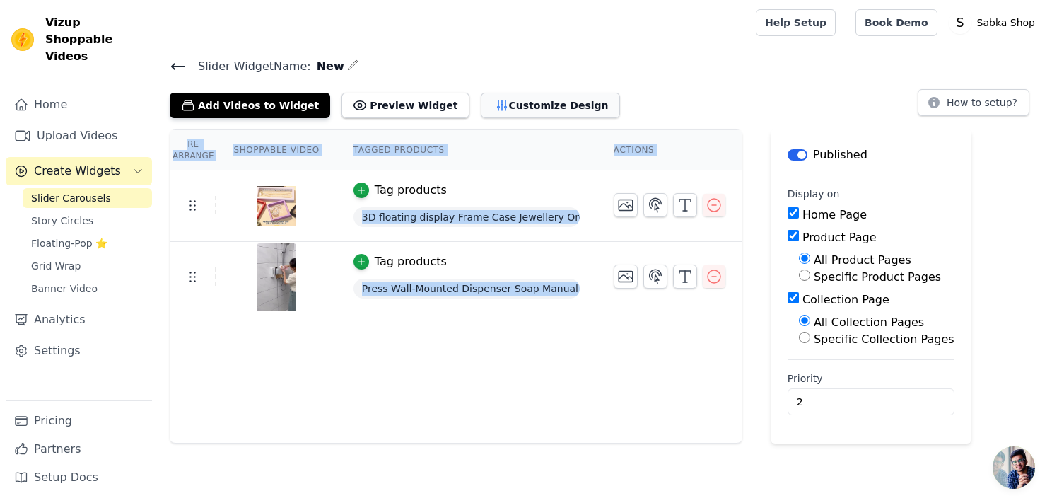
click at [486, 102] on button "Customize Design" at bounding box center [550, 105] width 139 height 25
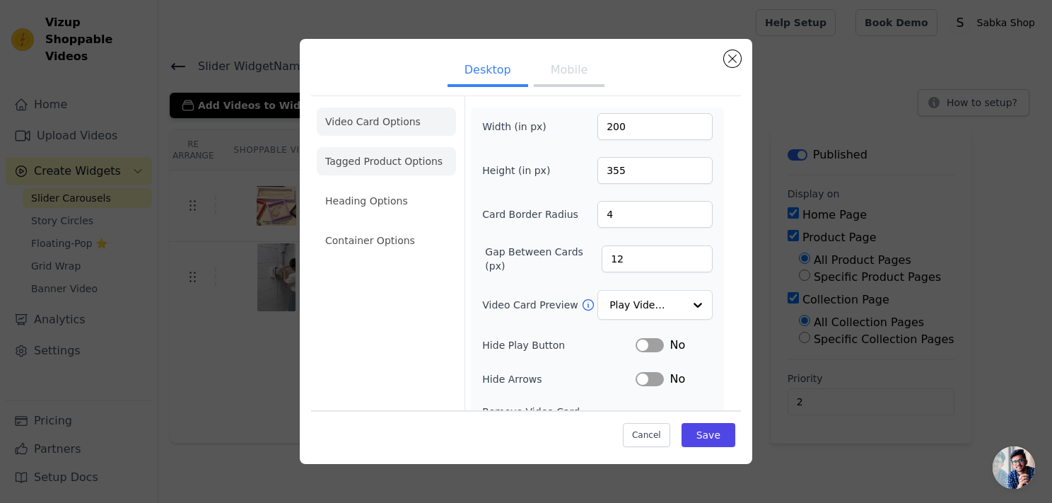
click at [392, 164] on li "Tagged Product Options" at bounding box center [386, 161] width 139 height 28
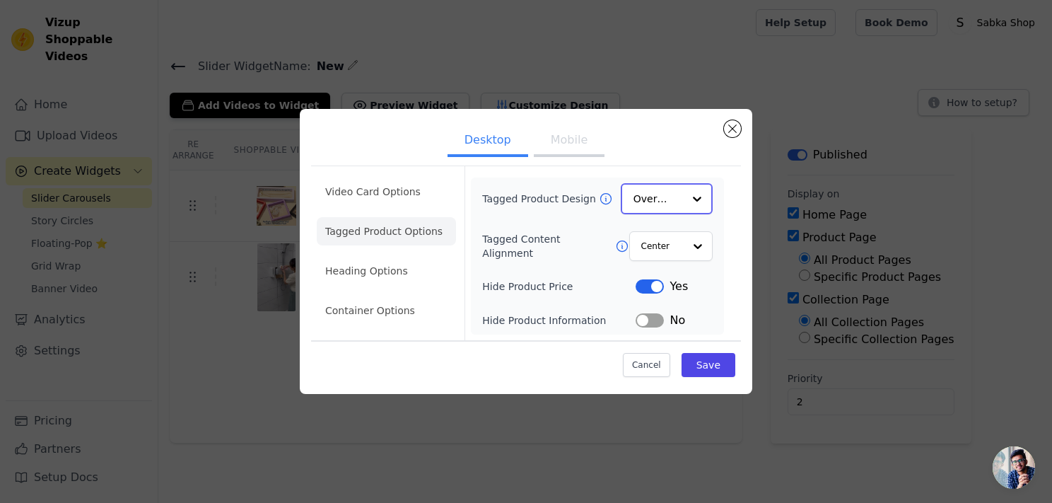
click at [667, 209] on input "Tagged Product Design" at bounding box center [657, 198] width 49 height 28
click at [669, 245] on input "Tagged Content Alignment" at bounding box center [661, 245] width 42 height 28
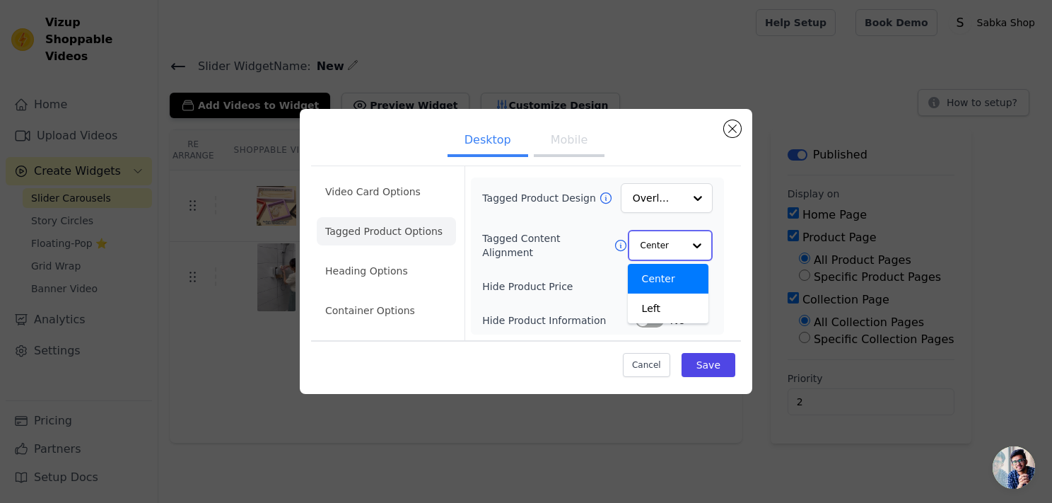
click at [669, 245] on input "Tagged Content Alignment" at bounding box center [661, 245] width 42 height 28
click at [376, 254] on ul "Video Card Options Tagged Product Options Heading Options Container Options" at bounding box center [386, 251] width 139 height 158
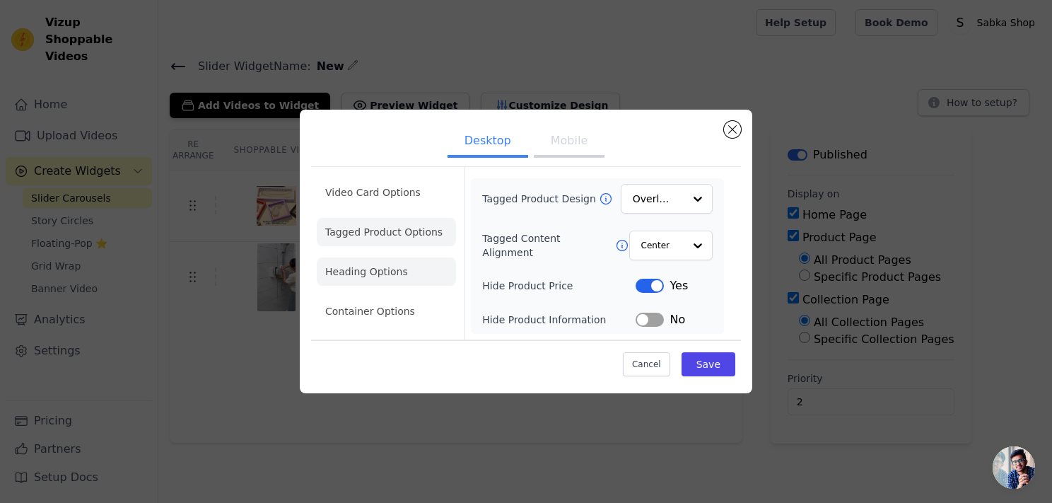
click at [373, 262] on li "Heading Options" at bounding box center [386, 271] width 139 height 28
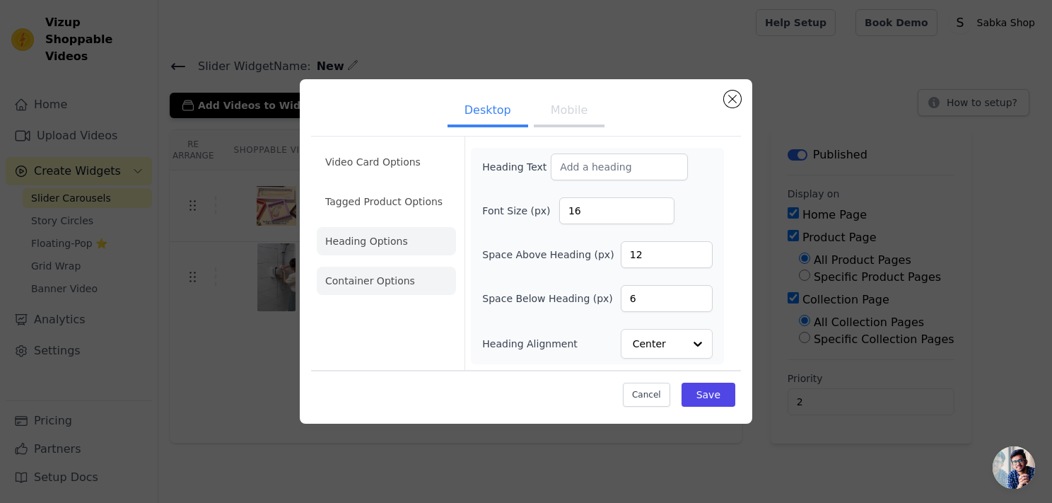
click at [372, 285] on li "Container Options" at bounding box center [386, 280] width 139 height 28
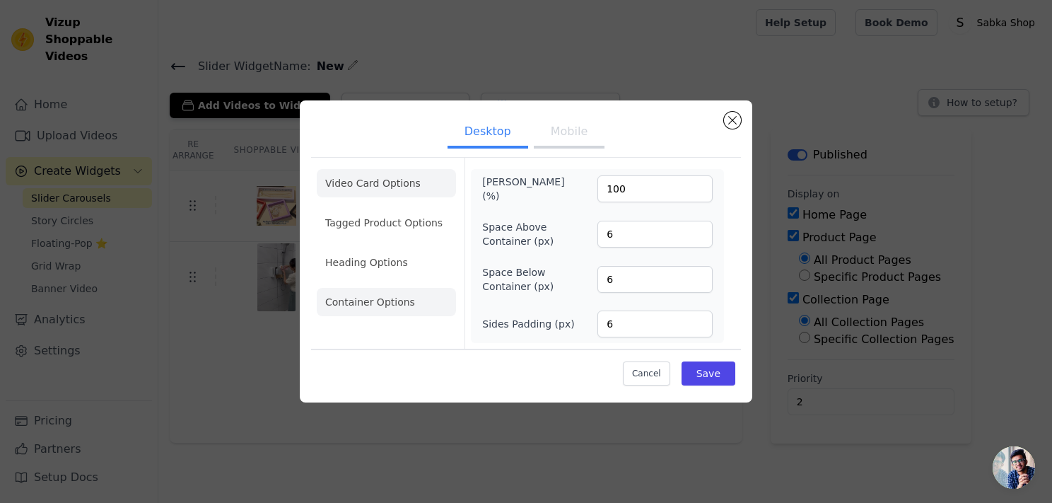
click at [379, 192] on li "Video Card Options" at bounding box center [386, 183] width 139 height 28
click at [379, 248] on li "Heading Options" at bounding box center [386, 262] width 139 height 28
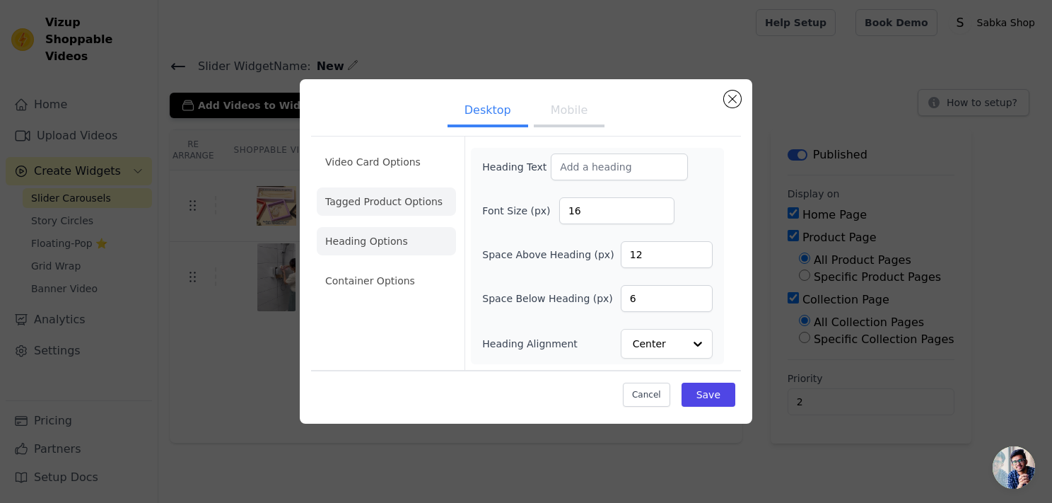
click at [334, 165] on li "Video Card Options" at bounding box center [386, 162] width 139 height 28
click at [334, 187] on li "Tagged Product Options" at bounding box center [386, 201] width 139 height 28
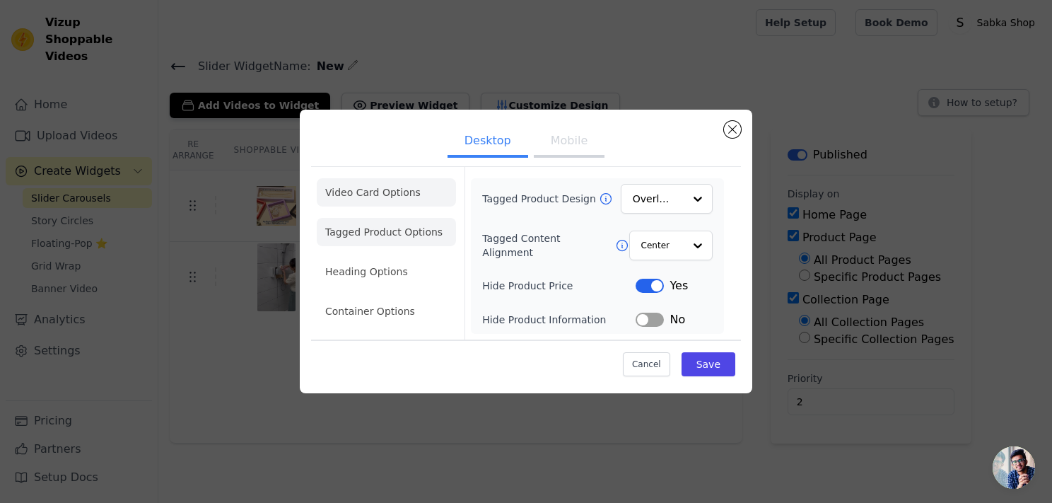
drag, startPoint x: 334, startPoint y: 165, endPoint x: 377, endPoint y: 196, distance: 52.8
click at [377, 196] on li "Video Card Options" at bounding box center [386, 192] width 139 height 28
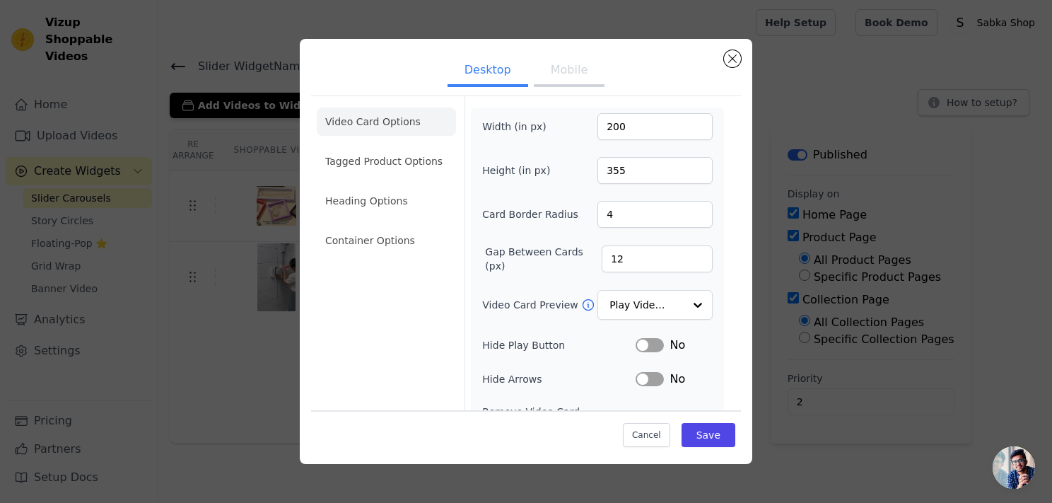
click at [536, 69] on button "Mobile" at bounding box center [569, 71] width 71 height 31
click at [552, 71] on button "Mobile" at bounding box center [569, 71] width 71 height 31
click at [730, 59] on button "Close modal" at bounding box center [732, 58] width 17 height 17
click at [730, 59] on h4 "Slider Widget Name: New" at bounding box center [605, 66] width 871 height 19
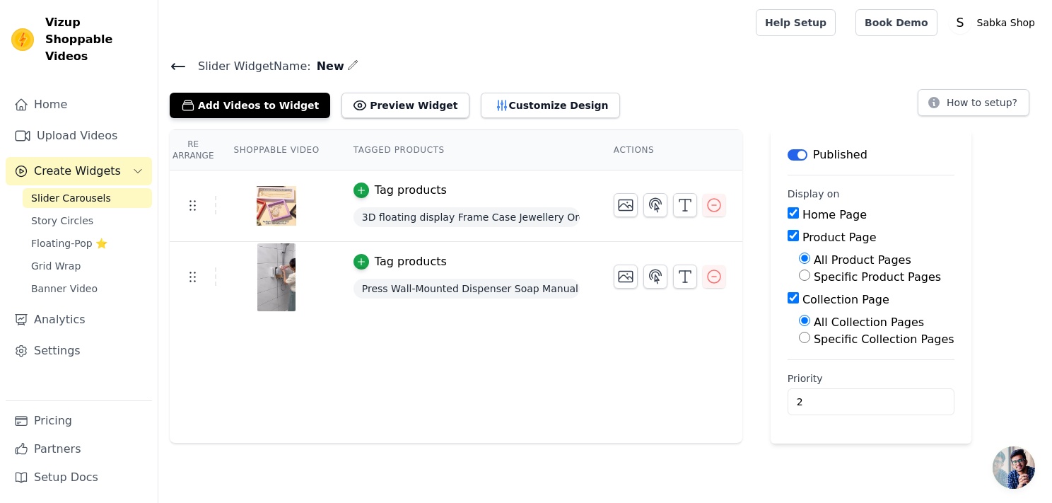
click at [295, 365] on div "Re Arrange Shoppable Video Tagged Products Actions Tag products 3D floating dis…" at bounding box center [456, 286] width 573 height 314
click at [347, 66] on icon "button" at bounding box center [352, 64] width 11 height 11
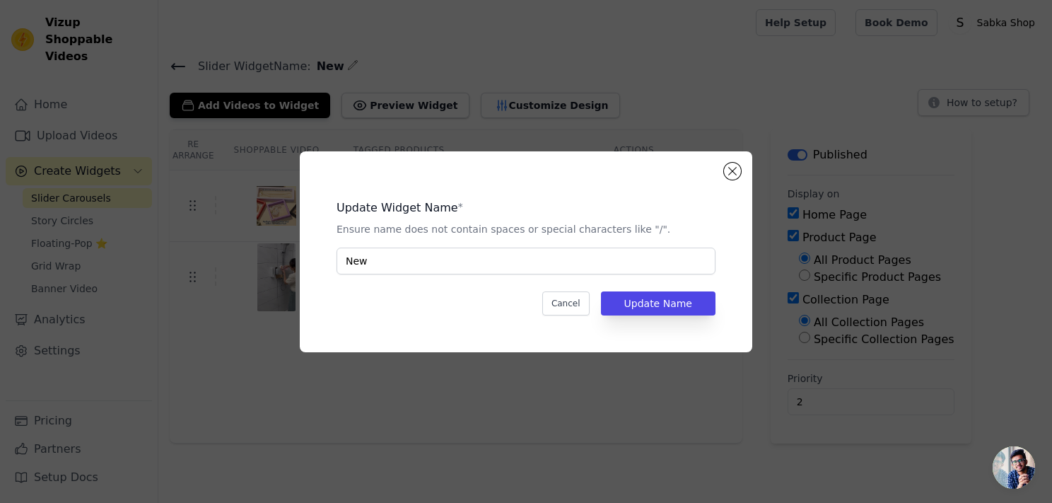
click at [733, 158] on div "Update Widget Name * Ensure name does not contain spaces or special characters …" at bounding box center [526, 251] width 452 height 201
click at [732, 168] on button "Close modal" at bounding box center [732, 171] width 17 height 17
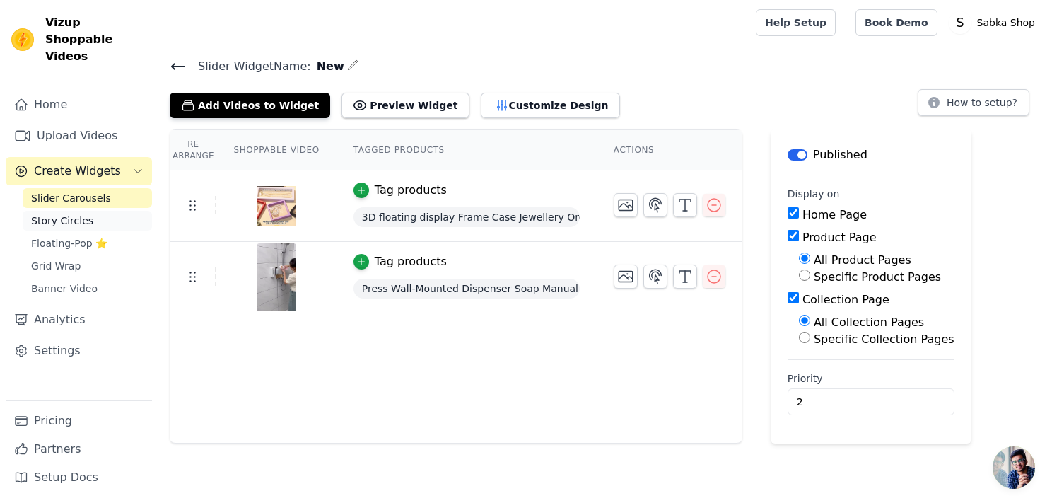
click at [68, 213] on span "Story Circles" at bounding box center [62, 220] width 62 height 14
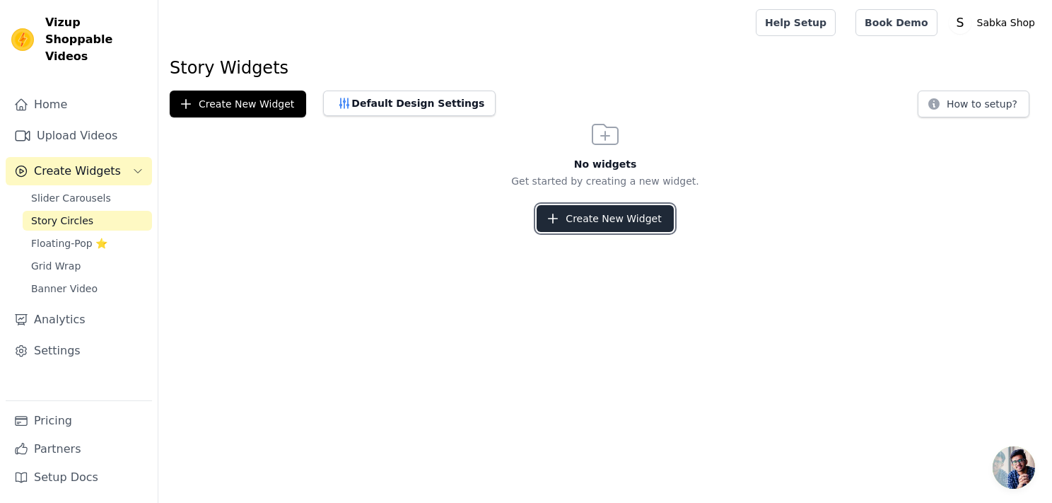
click at [599, 230] on button "Create New Widget" at bounding box center [604, 218] width 136 height 27
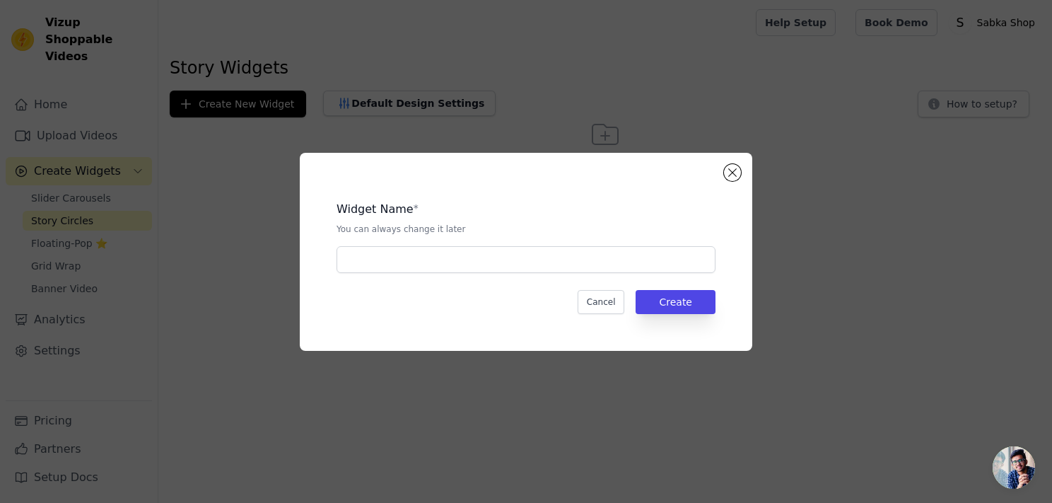
click at [519, 275] on div "Widget Name * You can always change it later Cancel Create" at bounding box center [525, 251] width 407 height 153
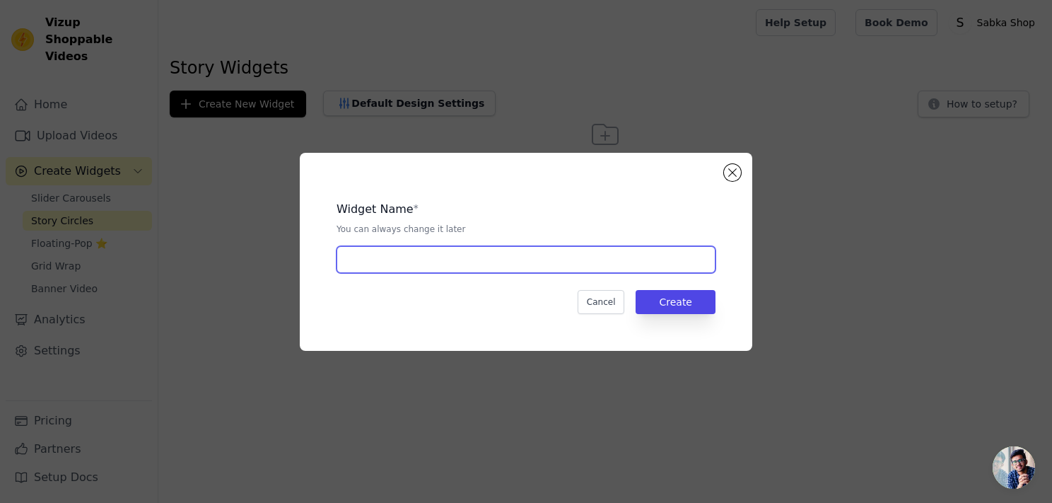
click at [520, 260] on input "text" at bounding box center [525, 259] width 379 height 27
type input "Deals"
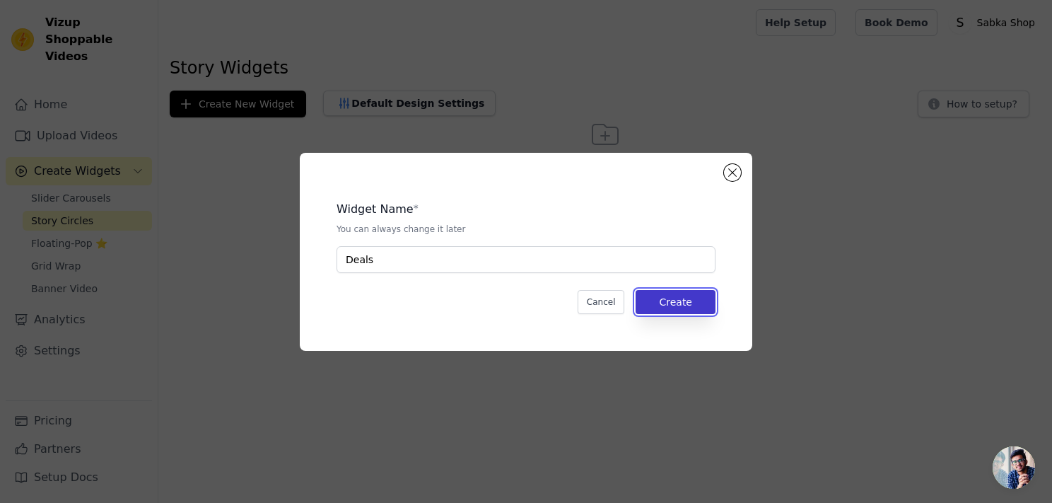
click at [676, 310] on button "Create" at bounding box center [675, 302] width 80 height 24
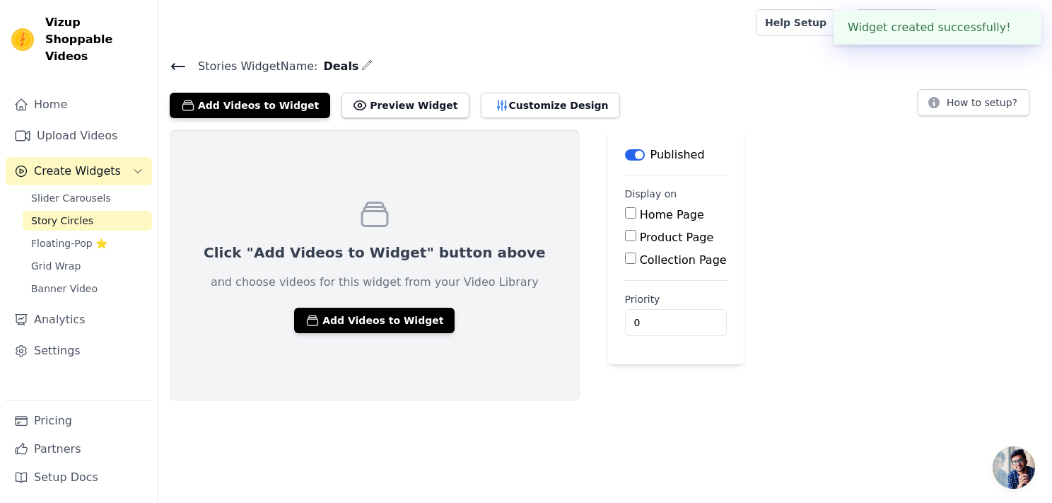
click at [625, 213] on input "Home Page" at bounding box center [630, 212] width 11 height 11
checkbox input "false"
click at [625, 234] on input "Product Page" at bounding box center [630, 235] width 11 height 11
checkbox input "true"
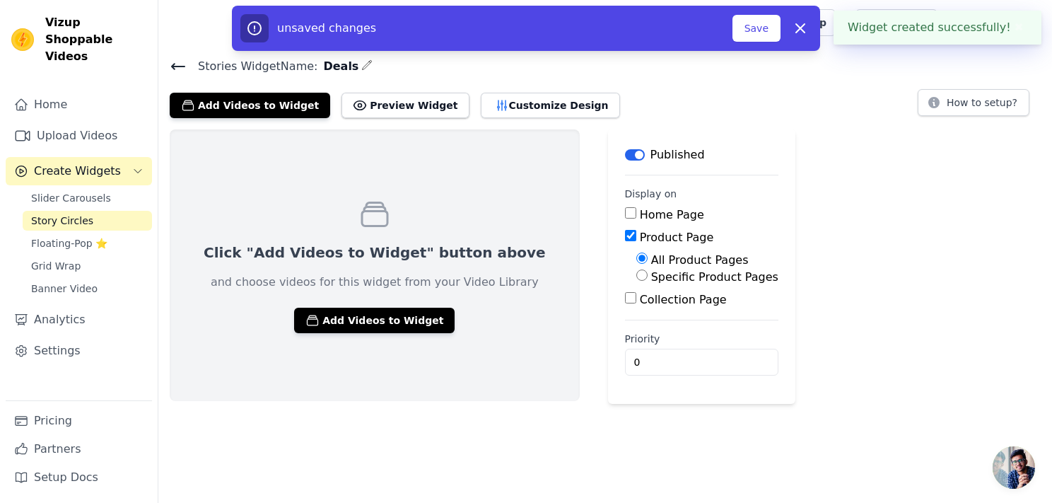
click at [625, 216] on input "Home Page" at bounding box center [630, 212] width 11 height 11
checkbox input "true"
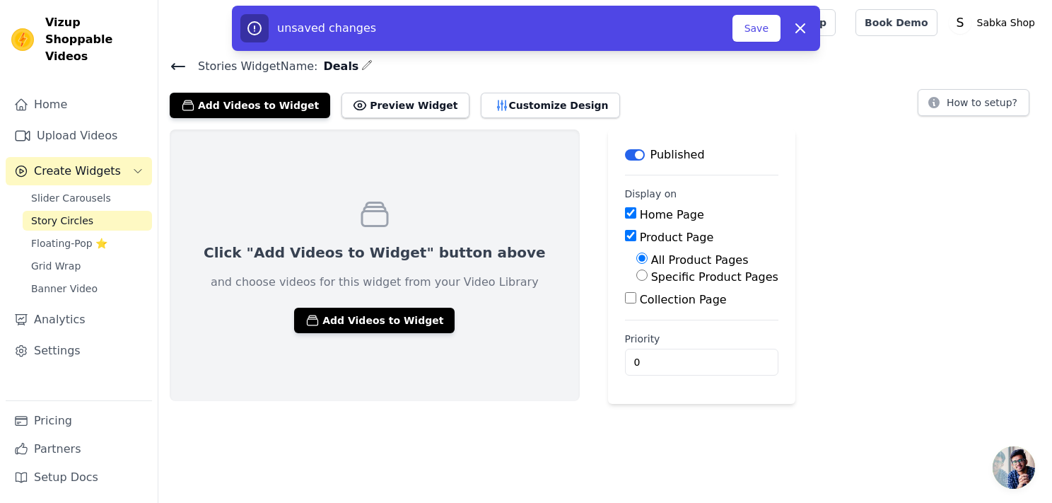
click at [625, 303] on input "Collection Page" at bounding box center [630, 297] width 11 height 11
checkbox input "true"
click at [760, 33] on button "Save" at bounding box center [756, 28] width 48 height 27
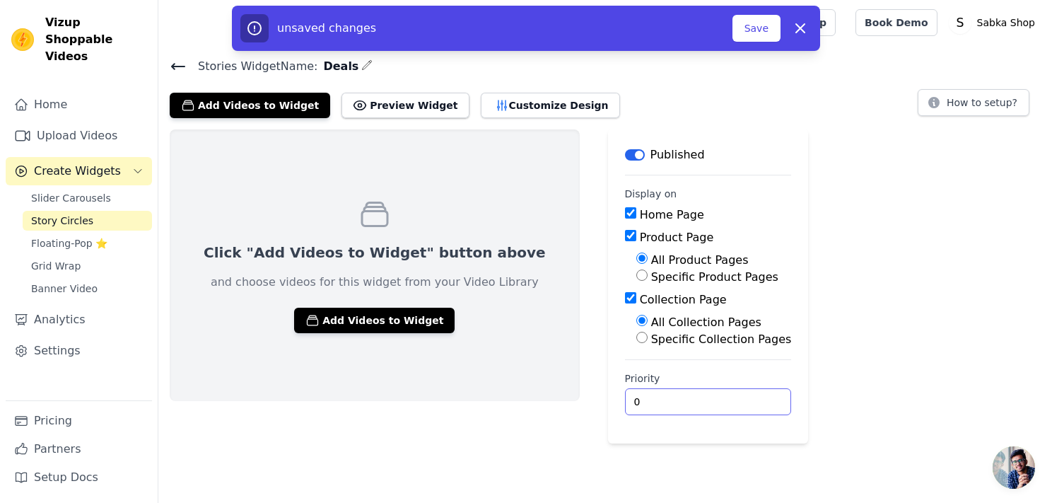
click at [625, 410] on input "0" at bounding box center [708, 401] width 167 height 27
click at [687, 405] on input "0" at bounding box center [708, 401] width 167 height 27
click at [688, 404] on input "0" at bounding box center [708, 401] width 167 height 27
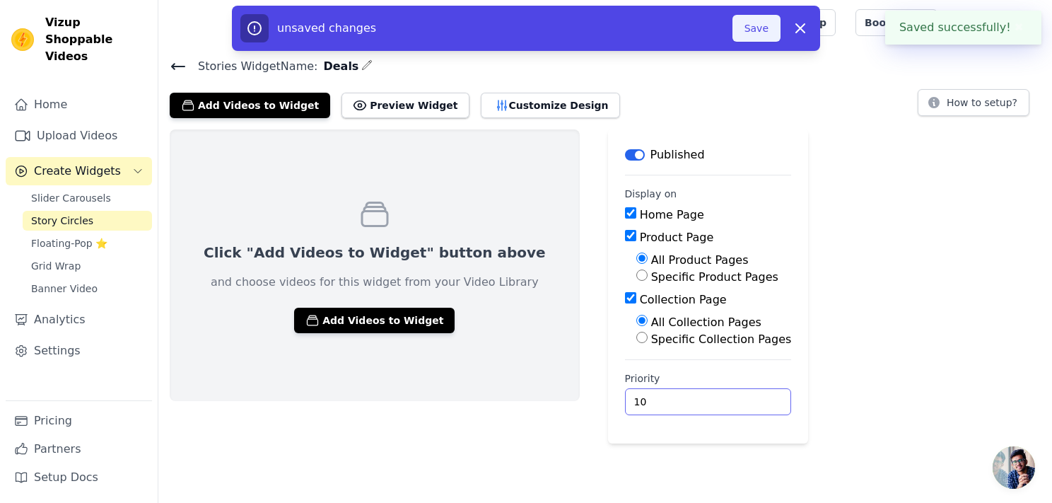
type input "10"
click at [766, 25] on button "Save" at bounding box center [756, 28] width 48 height 27
click at [376, 327] on button "Add Videos to Widget" at bounding box center [374, 319] width 160 height 25
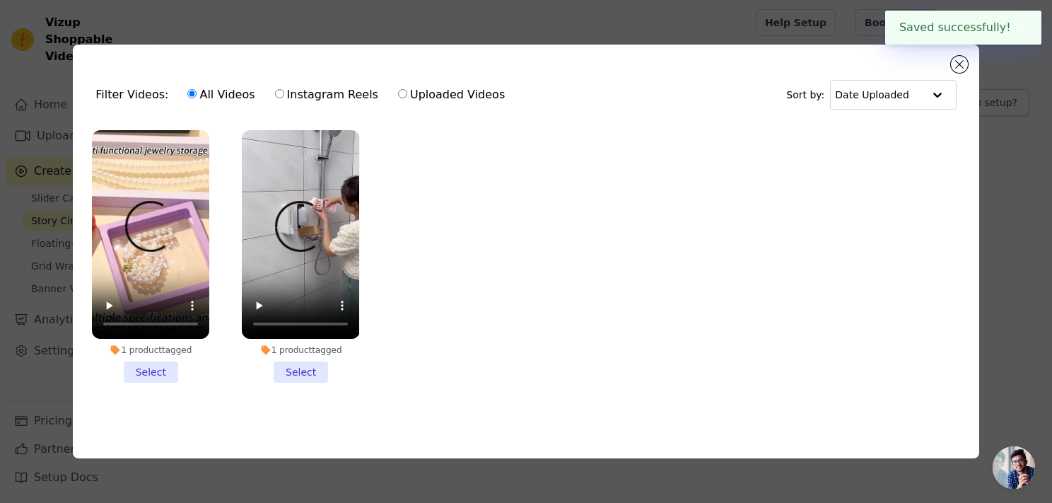
click at [159, 365] on li "1 product tagged Select" at bounding box center [150, 256] width 117 height 253
click at [0, 0] on input "1 product tagged Select" at bounding box center [0, 0] width 0 height 0
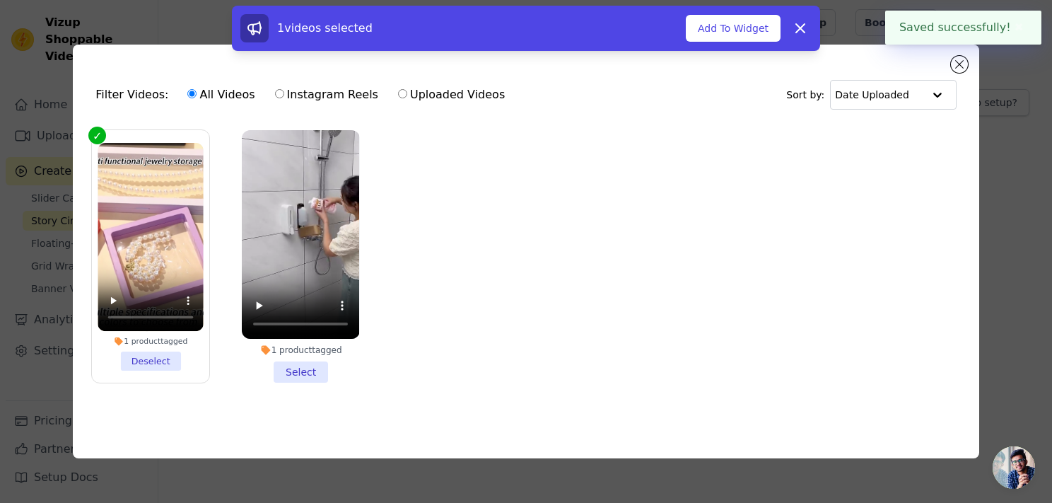
click at [278, 364] on li "1 product tagged Select" at bounding box center [300, 256] width 117 height 253
click at [0, 0] on input "1 product tagged Select" at bounding box center [0, 0] width 0 height 0
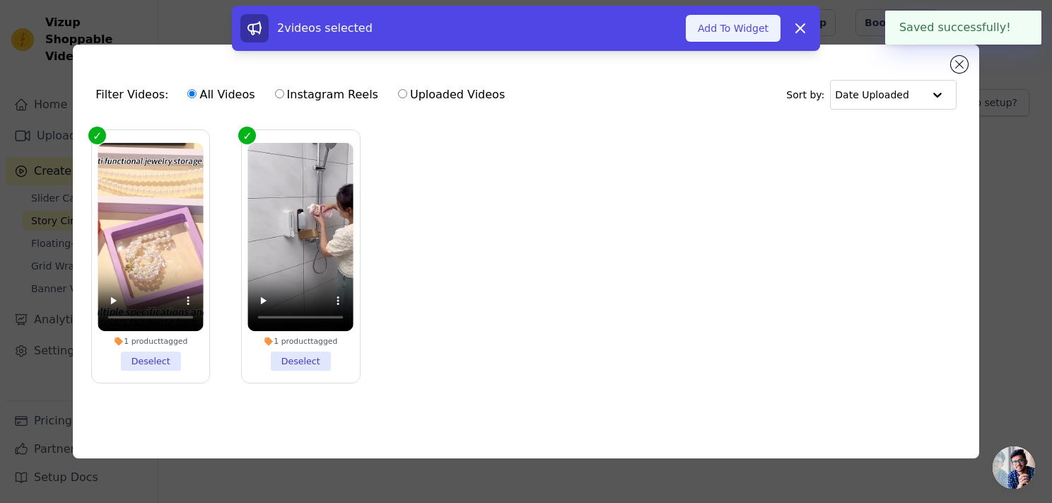
click at [744, 35] on button "Add To Widget" at bounding box center [733, 28] width 95 height 27
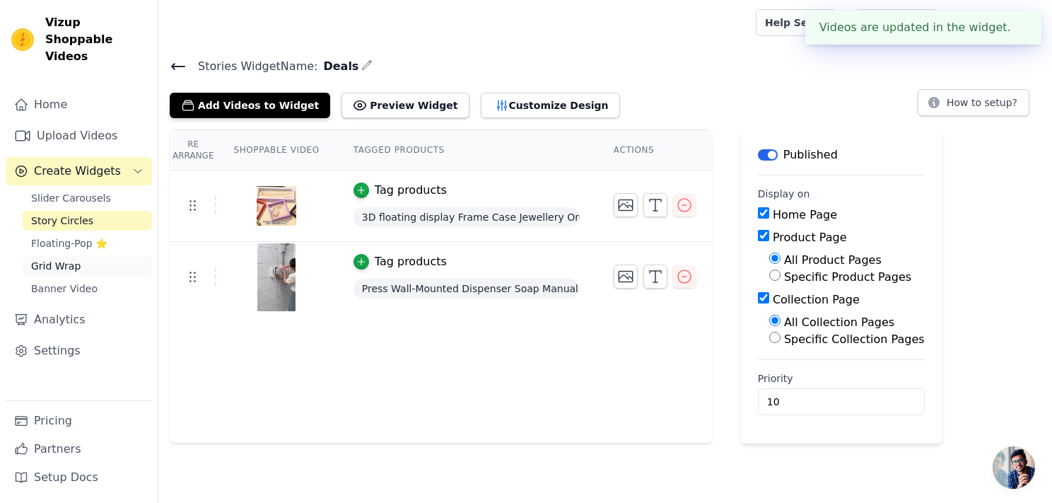
click at [51, 259] on span "Grid Wrap" at bounding box center [55, 266] width 49 height 14
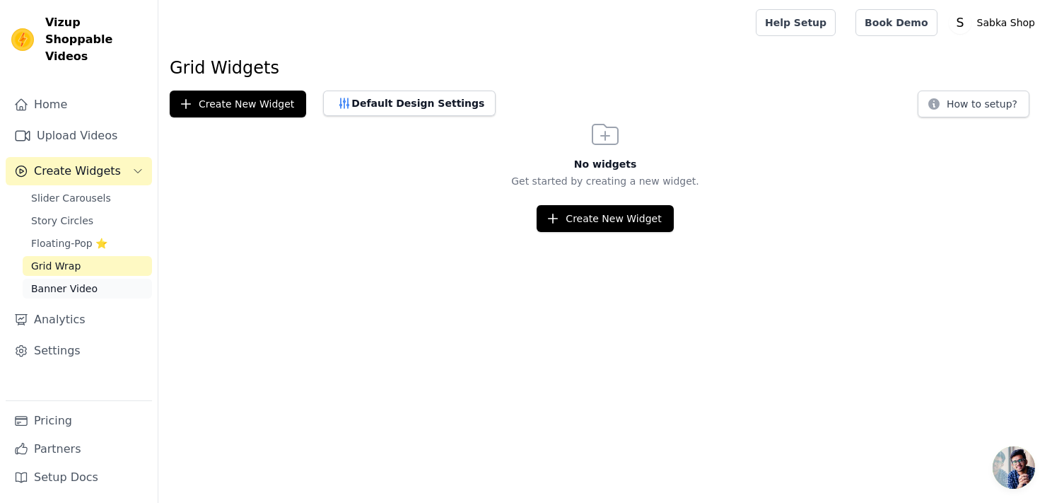
click at [64, 281] on span "Banner Video" at bounding box center [64, 288] width 66 height 14
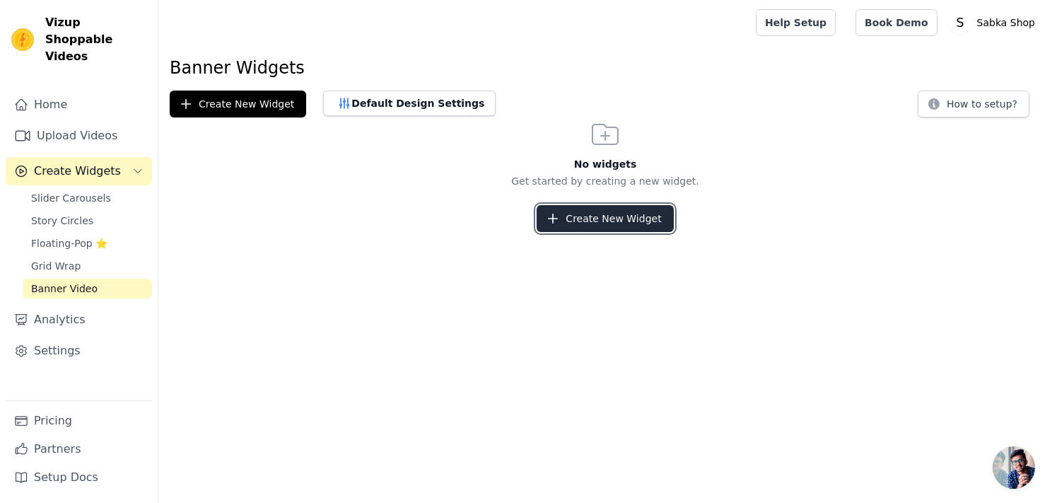
click at [585, 217] on button "Create New Widget" at bounding box center [604, 218] width 136 height 27
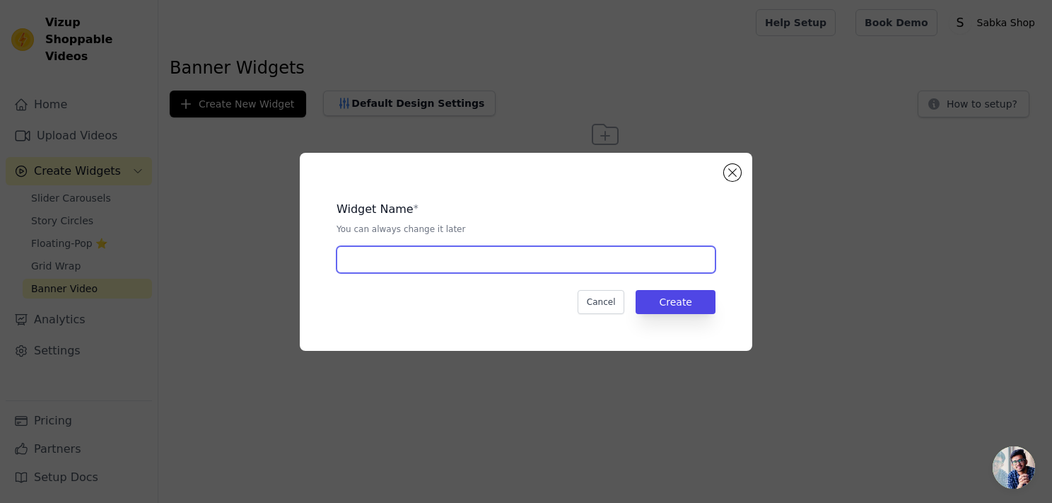
click at [597, 251] on input "text" at bounding box center [525, 259] width 379 height 27
type input "Deals"
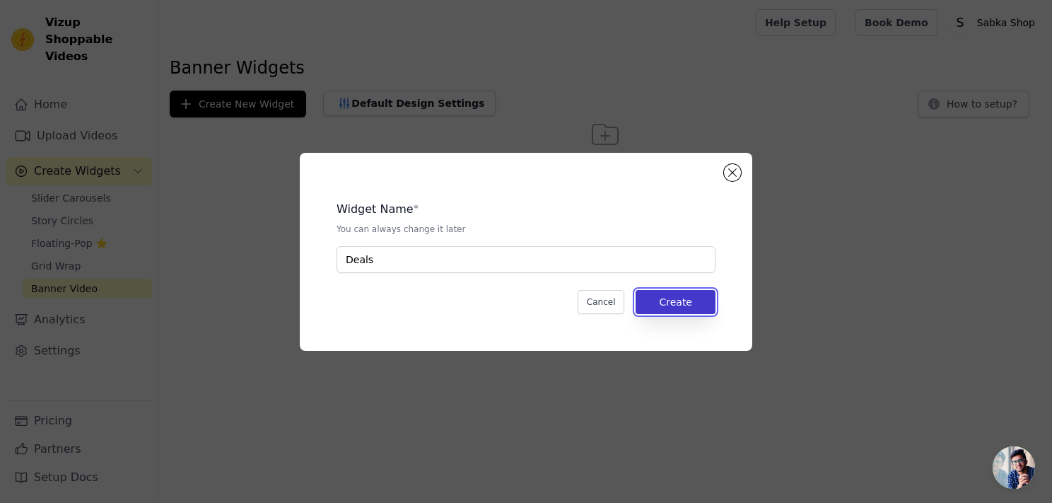
click at [672, 313] on button "Create" at bounding box center [675, 302] width 80 height 24
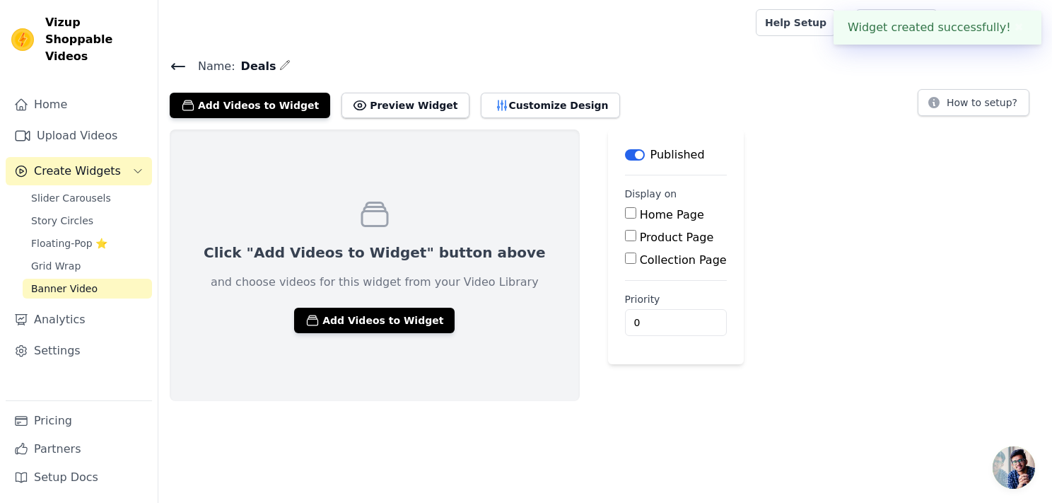
click at [625, 219] on div "Home Page" at bounding box center [676, 214] width 102 height 17
click at [625, 212] on input "Home Page" at bounding box center [630, 212] width 11 height 11
checkbox input "true"
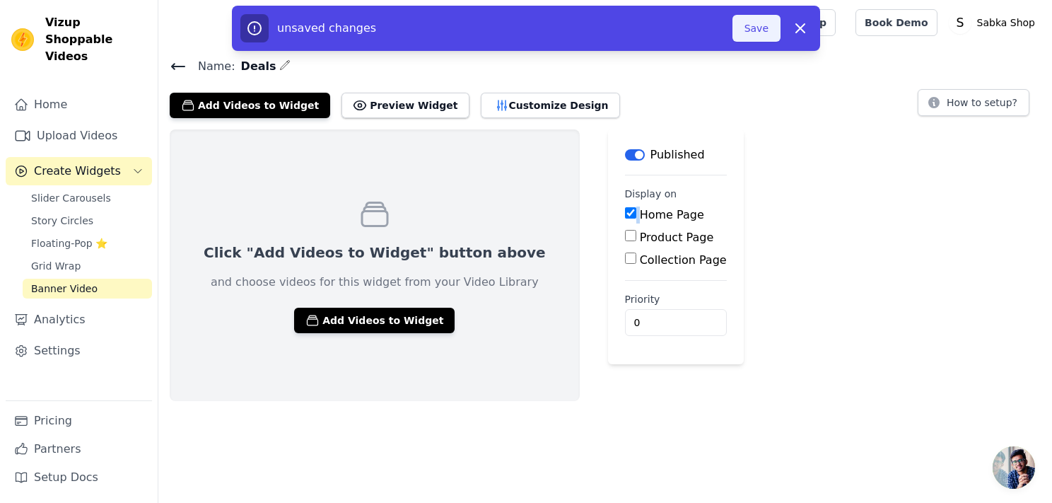
click at [757, 38] on button "Save" at bounding box center [756, 28] width 48 height 27
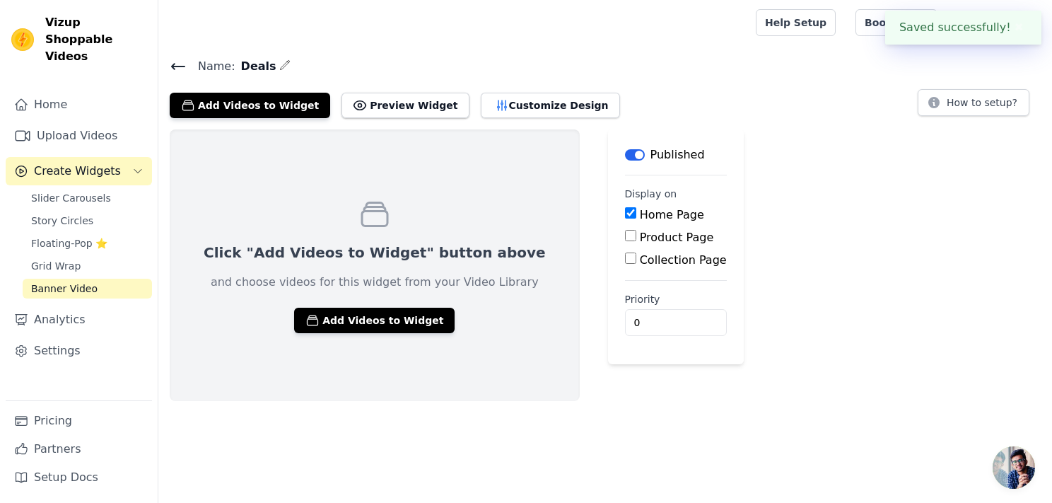
click at [739, 26] on div at bounding box center [454, 22] width 569 height 45
click at [305, 321] on icon "button" at bounding box center [312, 320] width 14 height 14
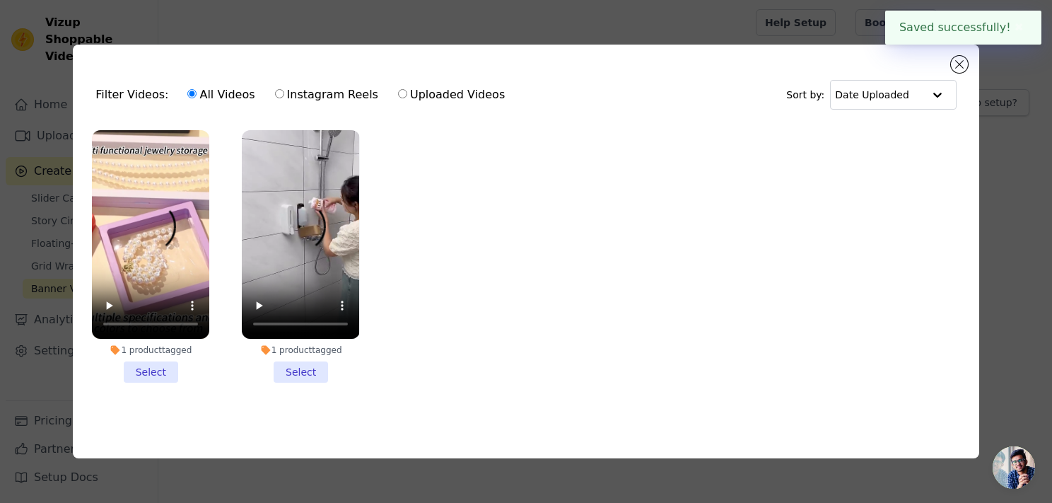
click at [143, 364] on li "1 product tagged Select" at bounding box center [150, 256] width 117 height 253
click at [0, 0] on input "1 product tagged Select" at bounding box center [0, 0] width 0 height 0
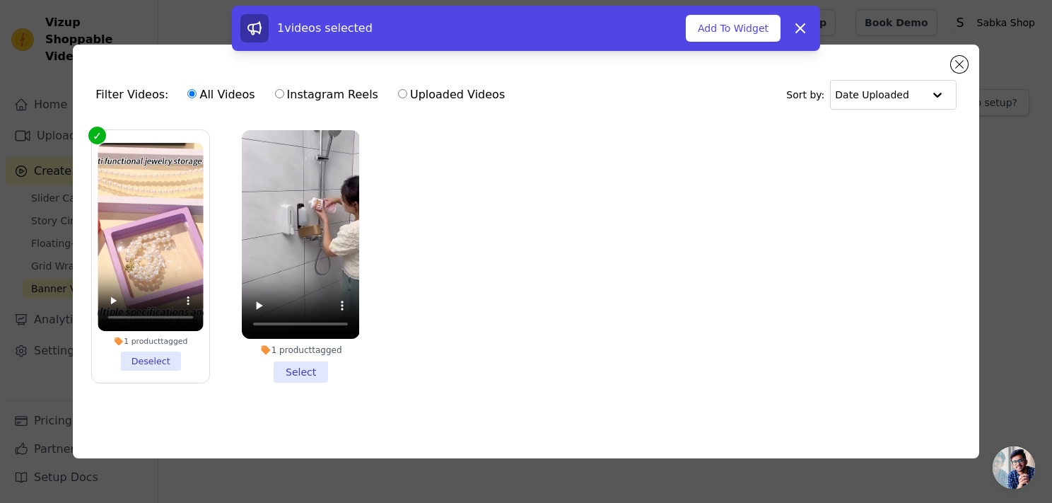
click at [297, 370] on li "1 product tagged Select" at bounding box center [300, 256] width 117 height 253
click at [0, 0] on input "1 product tagged Select" at bounding box center [0, 0] width 0 height 0
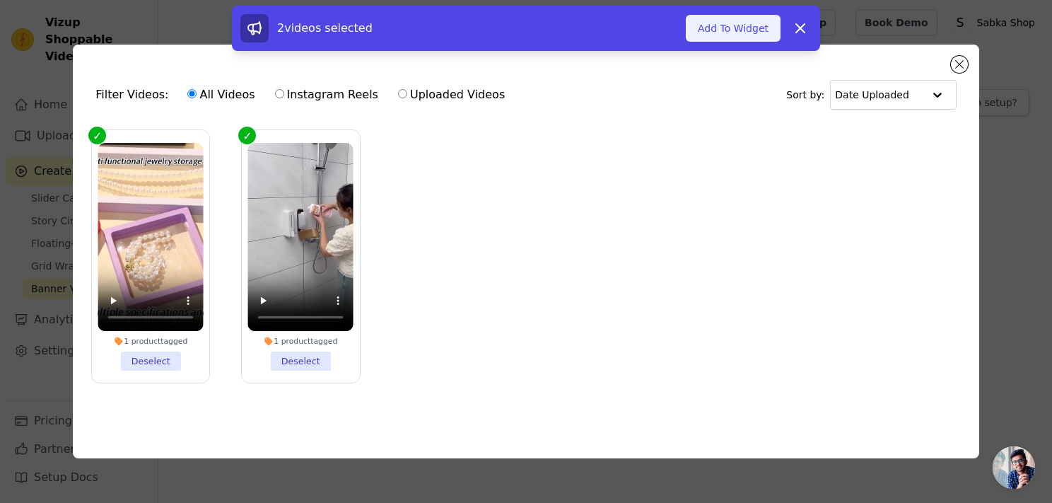
click at [731, 32] on button "Add To Widget" at bounding box center [733, 28] width 95 height 27
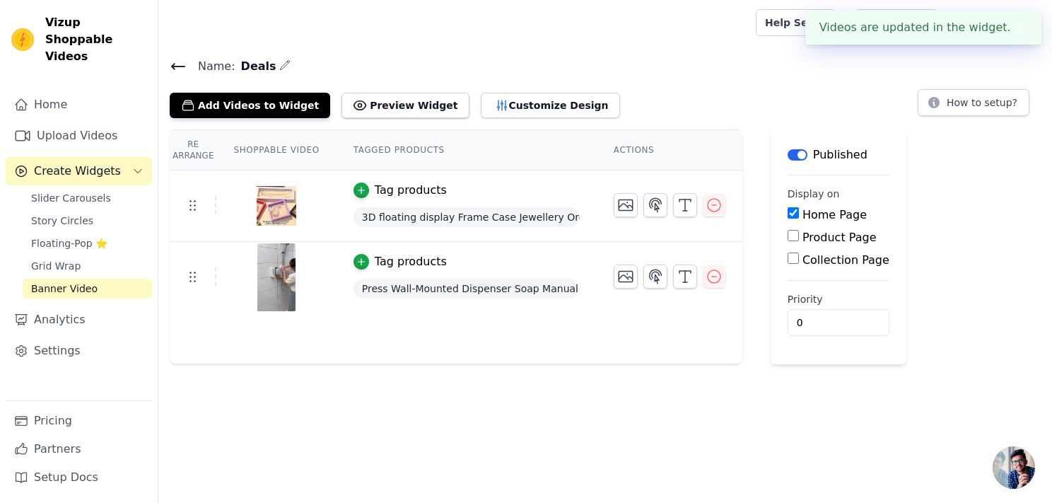
drag, startPoint x: 787, startPoint y: 259, endPoint x: 800, endPoint y: 260, distance: 12.7
click at [800, 259] on div "Collection Page" at bounding box center [838, 260] width 102 height 17
click at [802, 260] on label "Collection Page" at bounding box center [845, 259] width 87 height 13
click at [799, 260] on input "Collection Page" at bounding box center [792, 257] width 11 height 11
checkbox input "true"
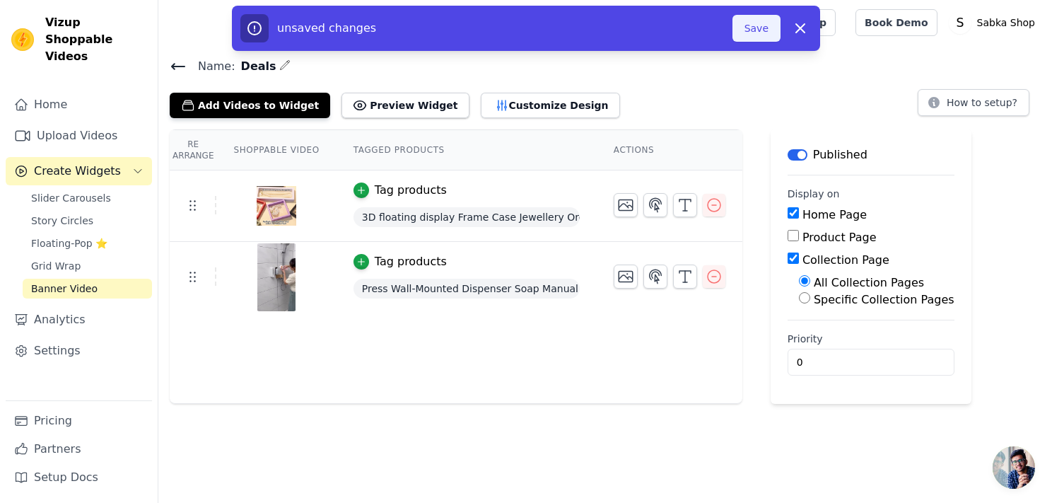
click at [769, 30] on button "Save" at bounding box center [756, 28] width 48 height 27
click at [739, 36] on div at bounding box center [454, 22] width 569 height 45
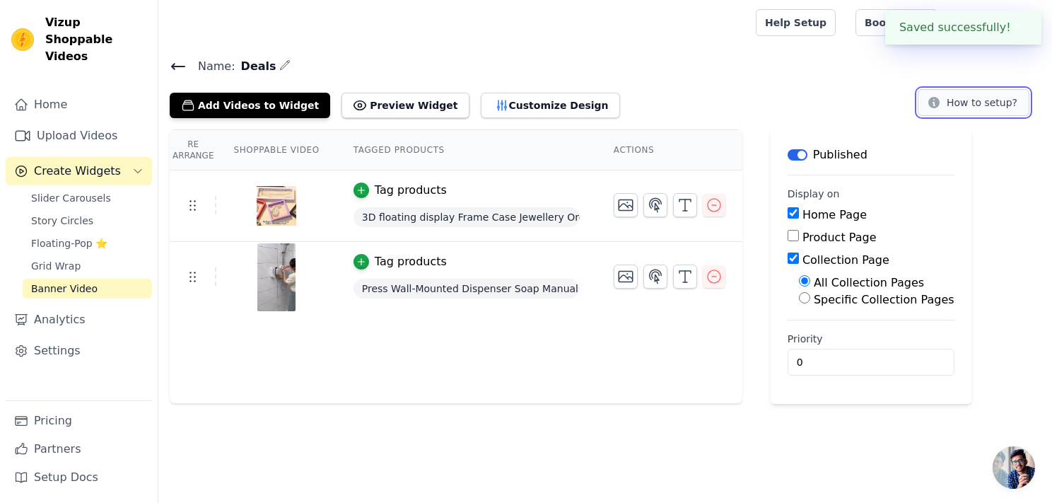
click at [981, 100] on button "How to setup?" at bounding box center [973, 102] width 112 height 27
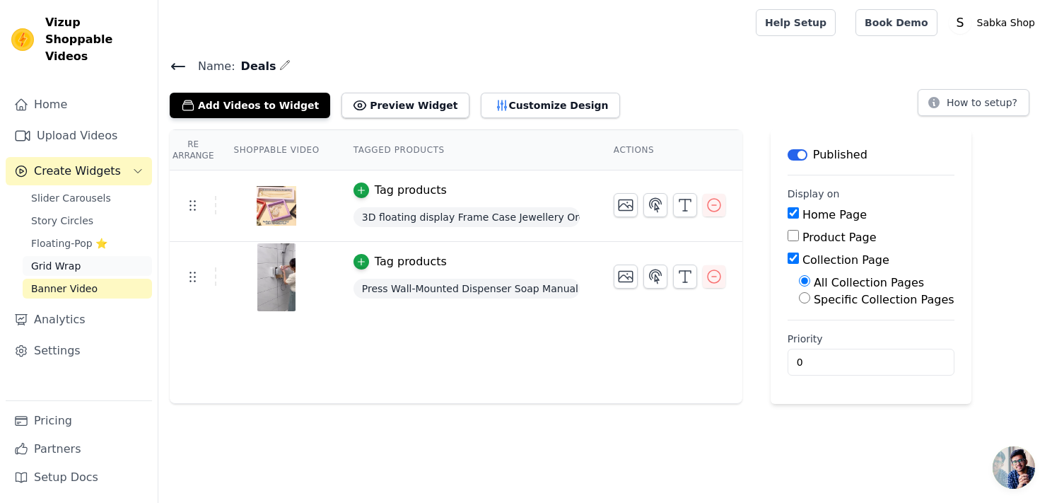
click at [102, 256] on link "Grid Wrap" at bounding box center [87, 266] width 129 height 20
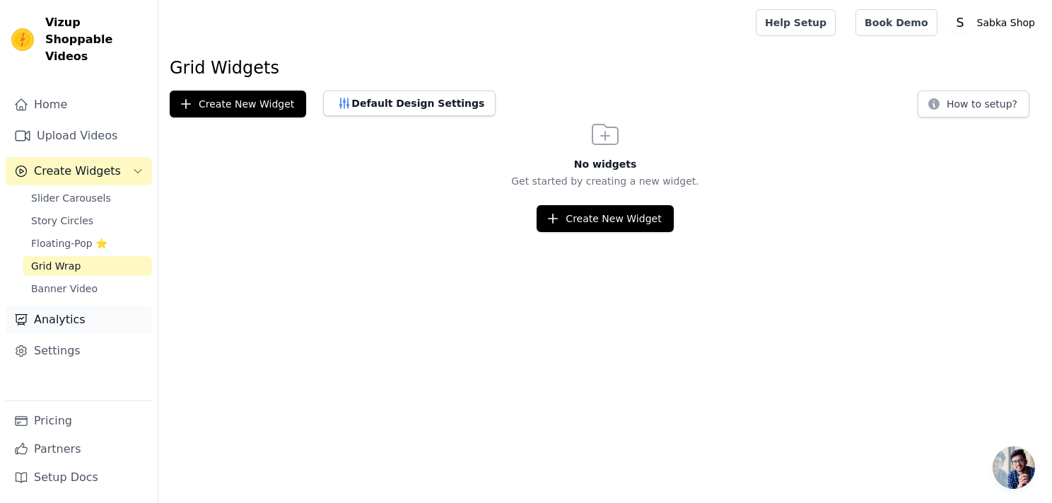
click at [65, 305] on link "Analytics" at bounding box center [79, 319] width 146 height 28
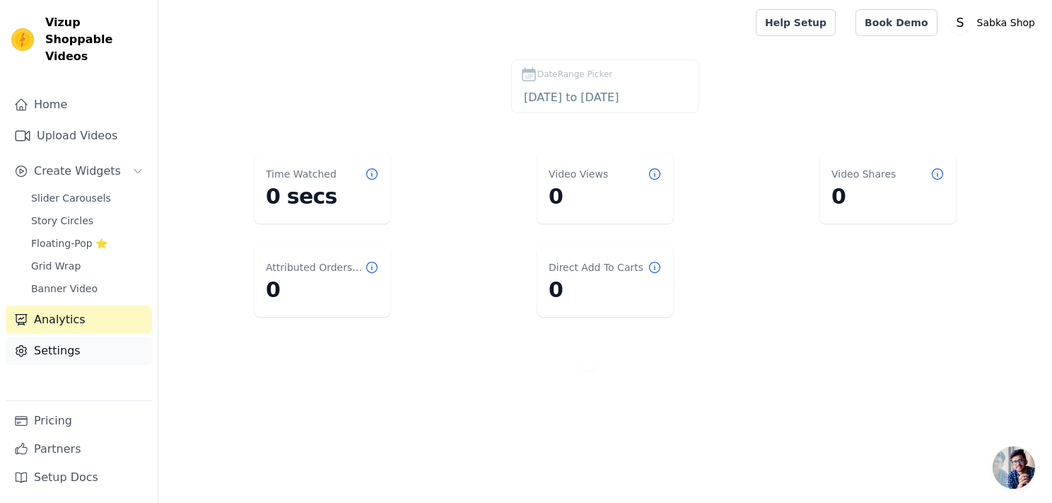
click at [78, 336] on link "Settings" at bounding box center [79, 350] width 146 height 28
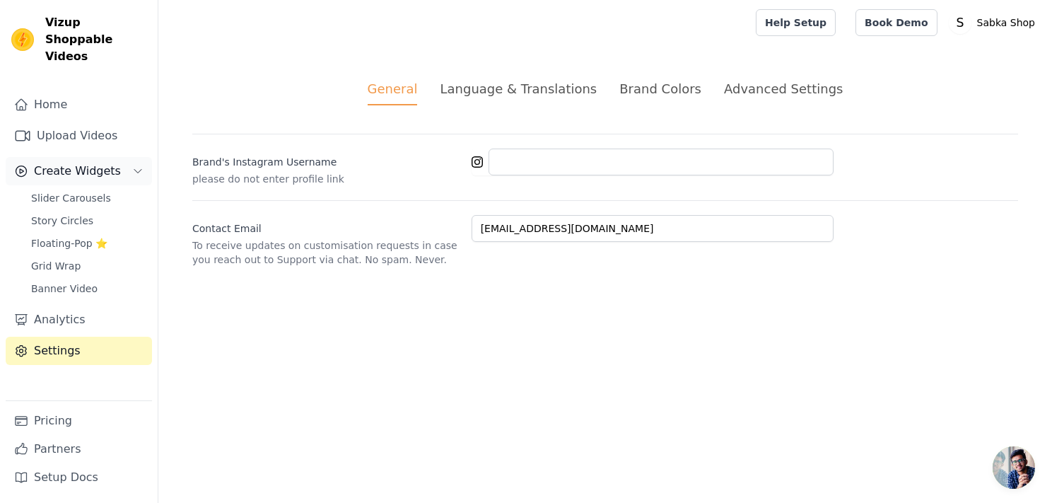
click at [81, 163] on span "Create Widgets" at bounding box center [77, 171] width 87 height 17
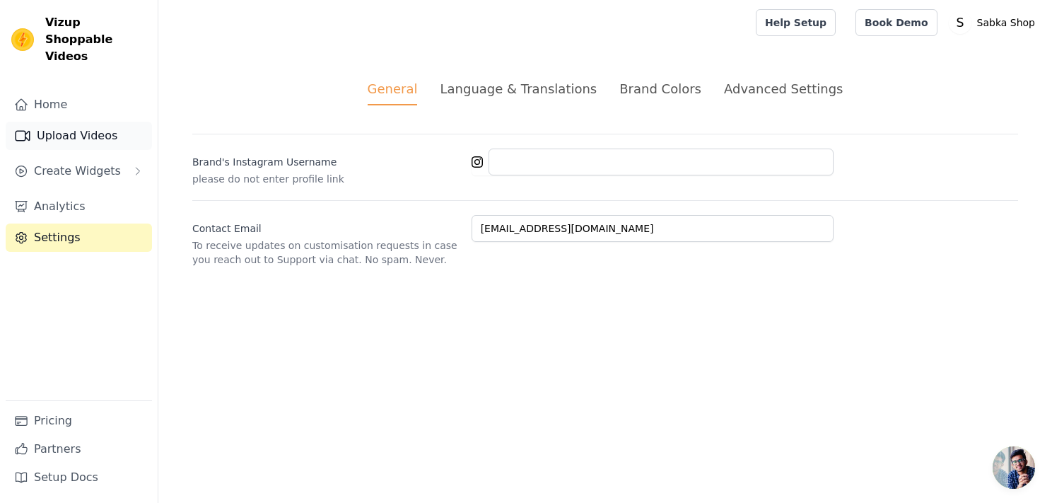
click at [74, 122] on link "Upload Videos" at bounding box center [79, 136] width 146 height 28
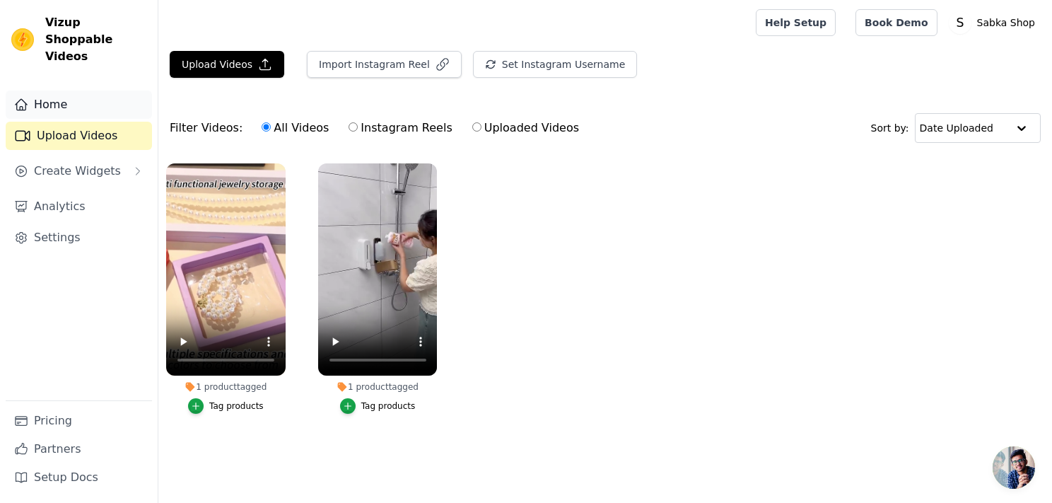
click at [92, 90] on link "Home" at bounding box center [79, 104] width 146 height 28
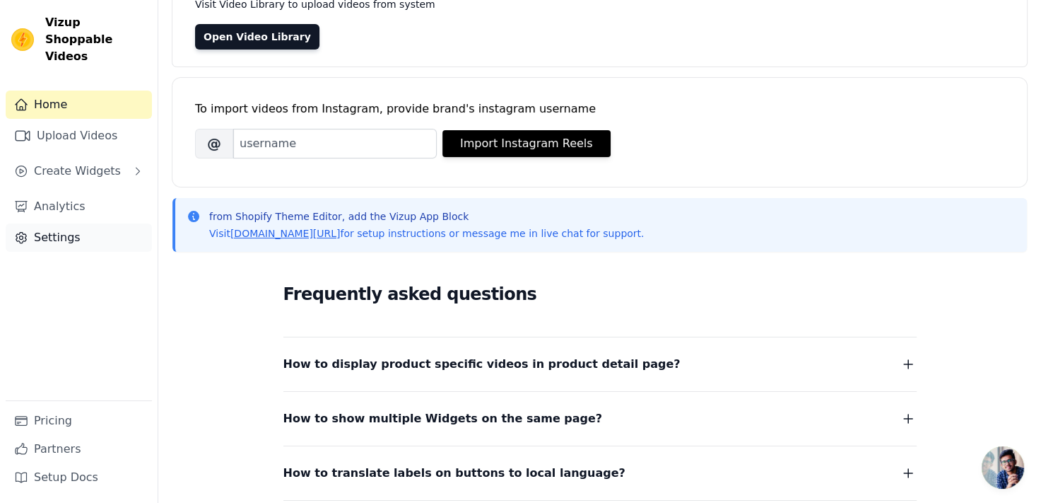
scroll to position [212, 0]
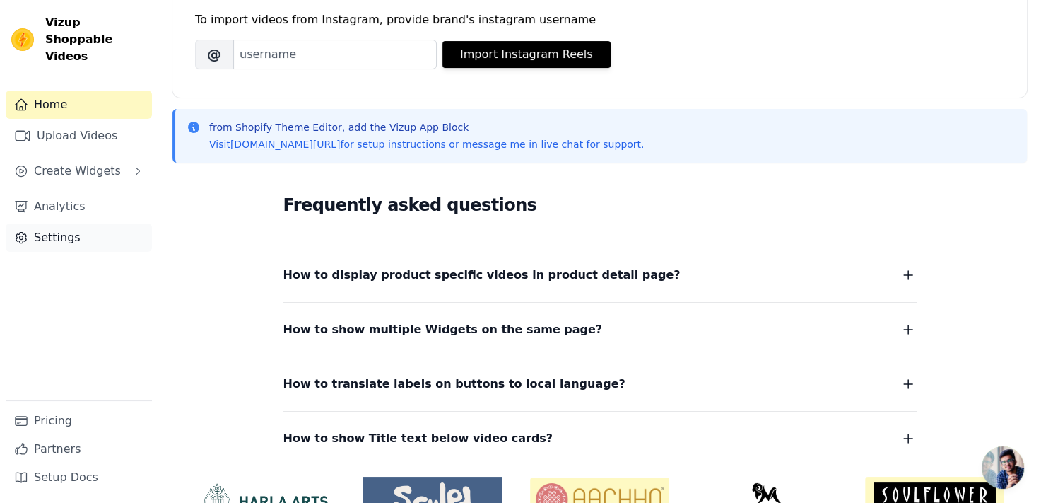
click at [80, 223] on link "Settings" at bounding box center [79, 237] width 146 height 28
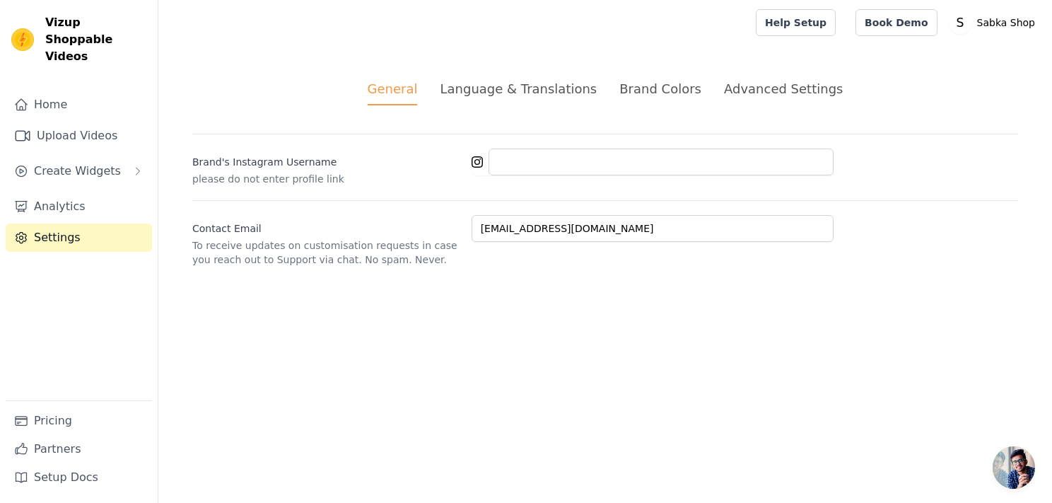
click at [635, 87] on div "Brand Colors" at bounding box center [660, 88] width 82 height 19
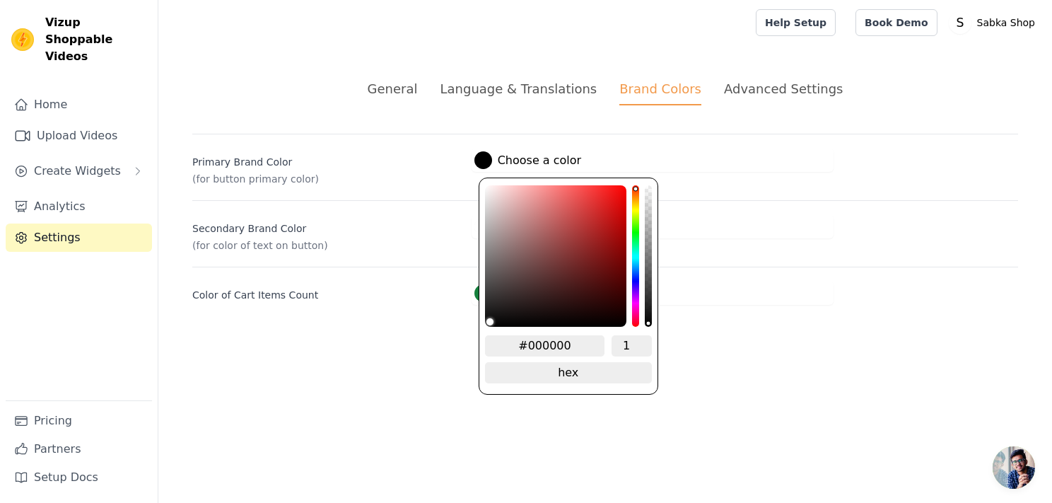
click at [483, 164] on div at bounding box center [483, 160] width 18 height 18
click at [387, 168] on label "Primary Brand Color" at bounding box center [326, 159] width 268 height 20
